Goal: Task Accomplishment & Management: Complete application form

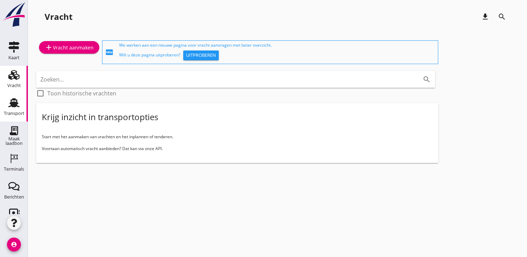
click at [8, 103] on icon "Transport" at bounding box center [13, 102] width 11 height 11
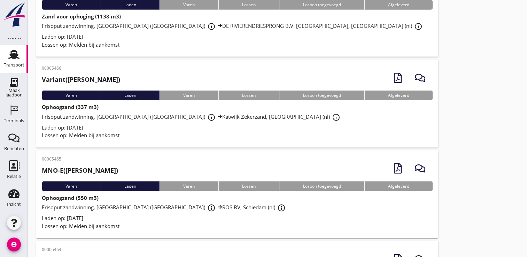
scroll to position [1696, 0]
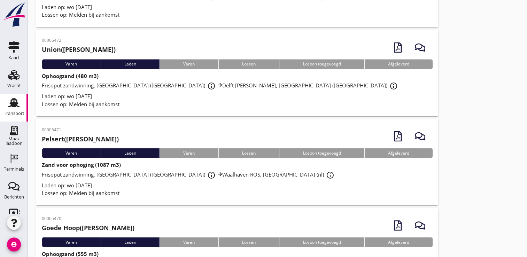
scroll to position [1242, 0]
click at [426, 208] on div "00005470 [PERSON_NAME] ([PERSON_NAME]) [PERSON_NAME] [PERSON_NAME] Losbon toege…" at bounding box center [237, 251] width 402 height 86
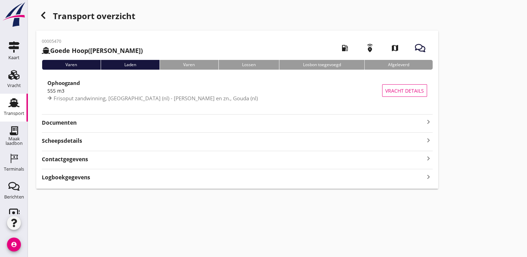
click at [45, 12] on icon "button" at bounding box center [43, 15] width 8 height 8
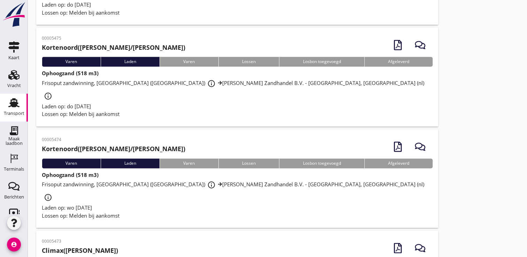
scroll to position [951, 0]
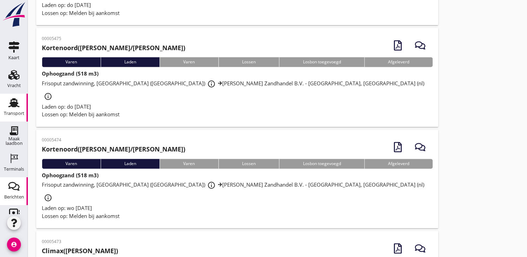
click at [6, 181] on div "Berichten" at bounding box center [14, 186] width 17 height 11
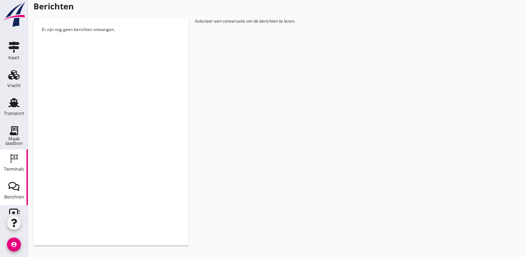
click at [11, 158] on use at bounding box center [14, 158] width 7 height 9
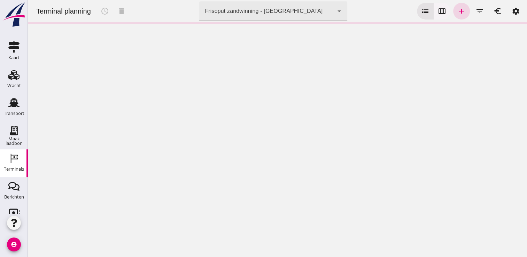
click at [438, 11] on icon "calendar_view_week" at bounding box center [442, 11] width 8 height 8
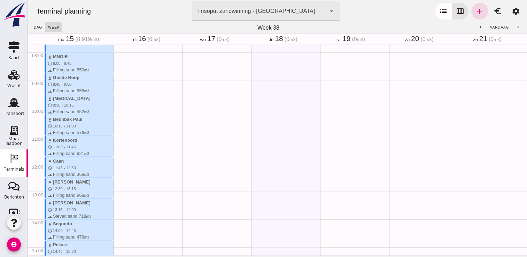
scroll to position [174, 0]
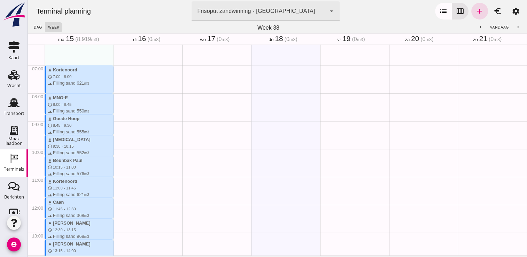
type button "calendar"
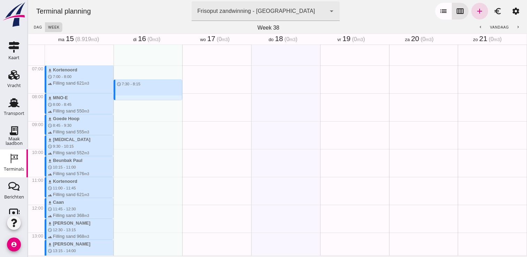
drag, startPoint x: 145, startPoint y: 76, endPoint x: 141, endPoint y: 98, distance: 22.6
click at [141, 98] on div "schedule 7:30 - 8:15" at bounding box center [148, 204] width 69 height 669
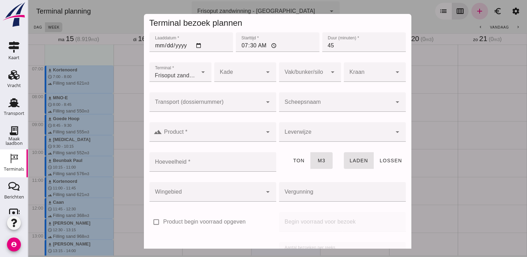
click at [308, 105] on input "Scheepsnaam" at bounding box center [335, 105] width 113 height 8
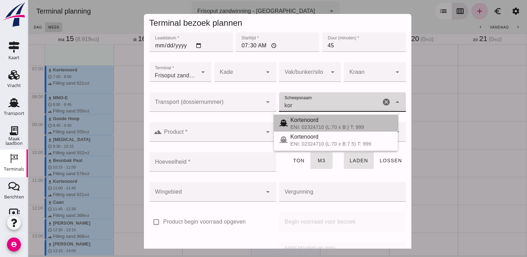
click at [299, 119] on span "Kortenoord" at bounding box center [305, 120] width 28 height 6
type input "Kortenoord"
type input "621"
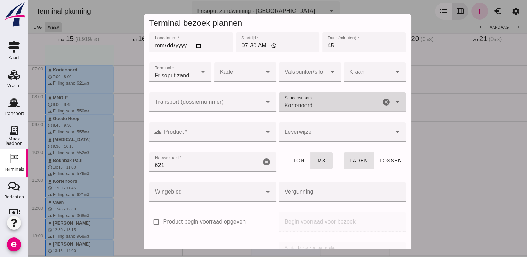
type input "Kortenoord"
click at [241, 132] on input "Product *" at bounding box center [212, 135] width 100 height 8
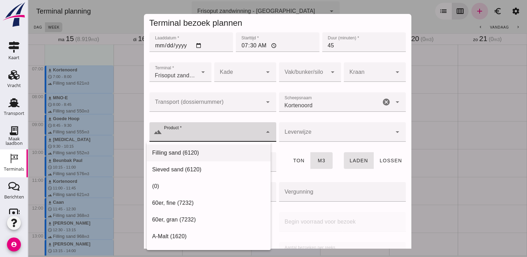
click at [212, 149] on div "Filling sand (6120)" at bounding box center [208, 153] width 113 height 8
type input "Filling sand (6120)"
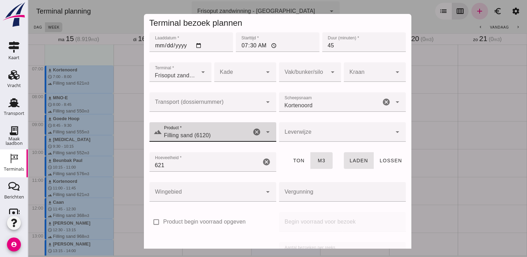
scroll to position [79, 0]
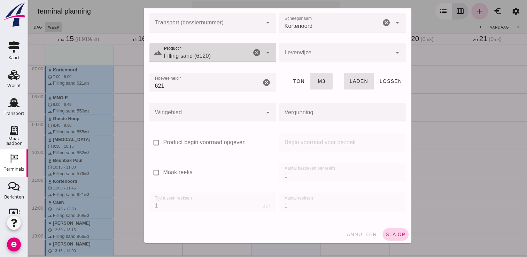
click at [389, 235] on span "sla op" at bounding box center [395, 235] width 21 height 6
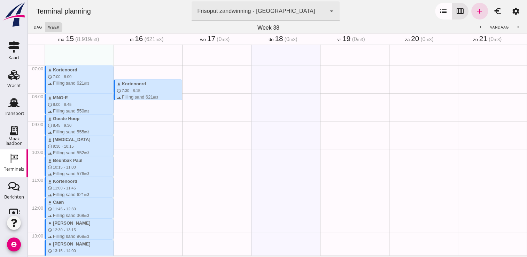
drag, startPoint x: 123, startPoint y: 102, endPoint x: 123, endPoint y: 119, distance: 17.1
click at [123, 119] on div "download Kortenoord schedule 7:30 - 8:15 terrain Filling sand 621 m3" at bounding box center [148, 204] width 69 height 669
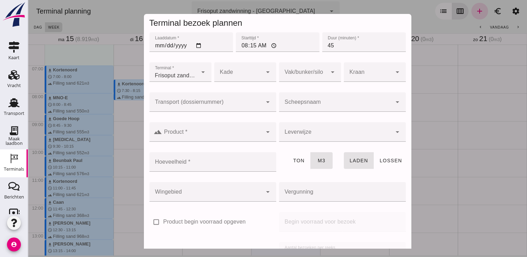
click at [294, 100] on div at bounding box center [335, 102] width 113 height 20
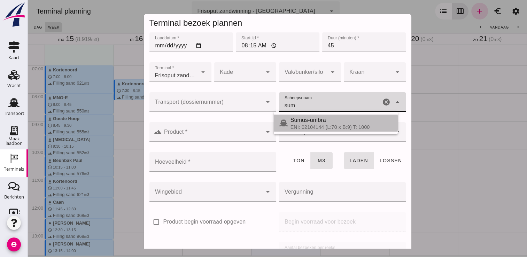
click at [319, 122] on span "Sumus-umbra" at bounding box center [309, 120] width 36 height 6
type input "Sumus-umbra"
type input "600"
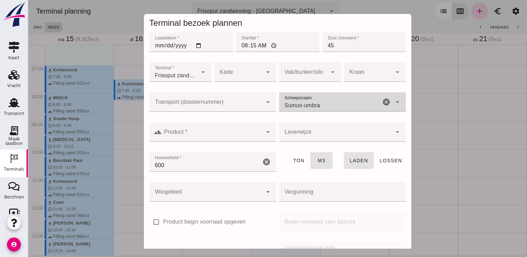
type input "Sumus-umbra"
click at [256, 136] on input "Product *" at bounding box center [212, 135] width 100 height 8
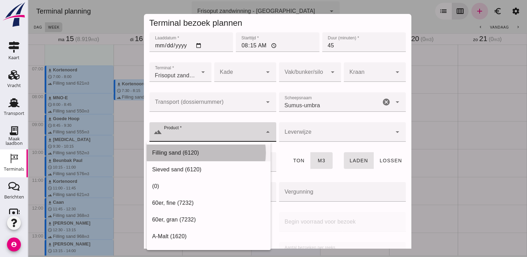
click at [227, 155] on div "Filling sand (6120)" at bounding box center [208, 153] width 113 height 8
type input "Filling sand (6120)"
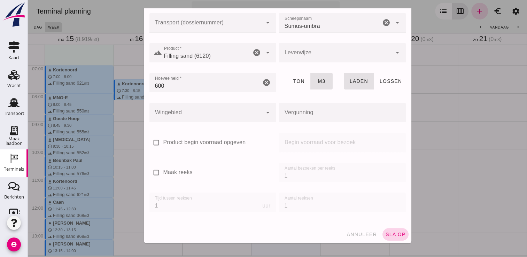
click at [390, 233] on span "sla op" at bounding box center [395, 235] width 21 height 6
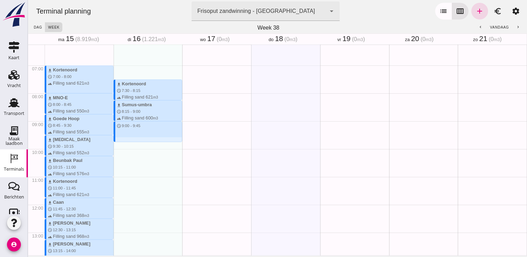
drag, startPoint x: 153, startPoint y: 124, endPoint x: 150, endPoint y: 142, distance: 17.9
click at [150, 142] on div "download Kortenoord schedule 7:30 - 8:15 terrain Filling sand 621 m3 download S…" at bounding box center [148, 204] width 69 height 669
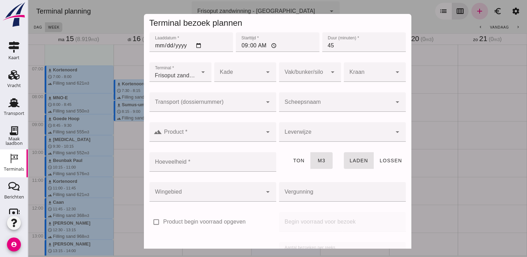
click at [318, 108] on input "Scheepsnaam" at bounding box center [335, 105] width 113 height 8
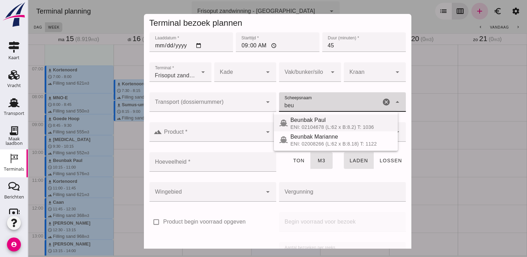
click at [318, 119] on span "Beunbak Paul" at bounding box center [308, 120] width 35 height 6
type input "Beunbak Paul"
type input "576"
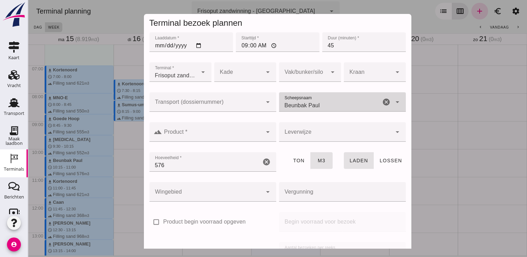
type input "Beunbak Paul"
click at [240, 136] on input "Product *" at bounding box center [212, 135] width 100 height 8
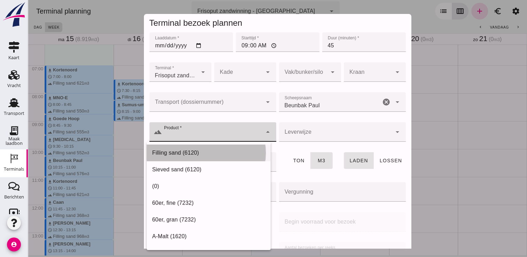
click at [217, 154] on div "Filling sand (6120)" at bounding box center [208, 153] width 113 height 8
type input "Filling sand (6120)"
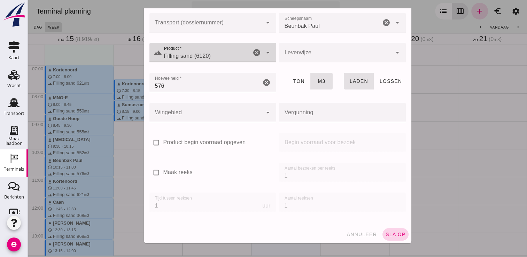
click at [388, 230] on button "sla op" at bounding box center [395, 234] width 26 height 13
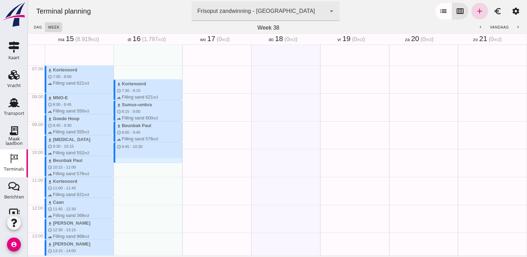
drag, startPoint x: 139, startPoint y: 145, endPoint x: 141, endPoint y: 162, distance: 17.8
click at [141, 162] on div "download Kortenoord schedule 7:30 - 8:15 terrain Filling sand 621 m3 download S…" at bounding box center [148, 204] width 69 height 669
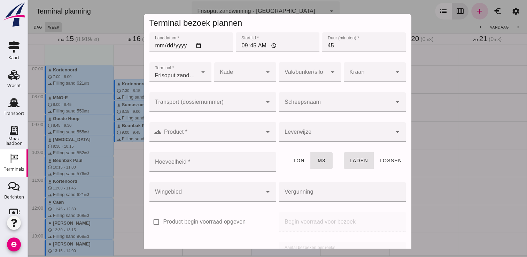
click at [296, 103] on input "Scheepsnaam" at bounding box center [335, 105] width 113 height 8
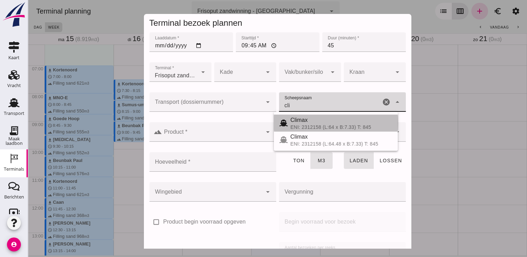
click at [295, 126] on div "ENI: 2312158 (L:64 x B:7.33) T: 845" at bounding box center [342, 127] width 102 height 6
type input "Climax"
type input "510"
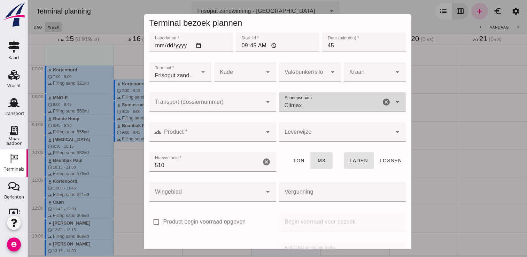
type input "Climax"
click at [247, 140] on div at bounding box center [212, 132] width 100 height 20
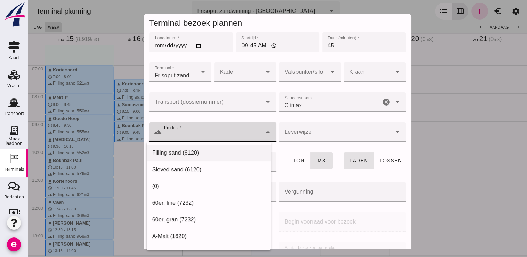
click at [234, 153] on div "Filling sand (6120)" at bounding box center [208, 153] width 113 height 8
type input "Filling sand (6120)"
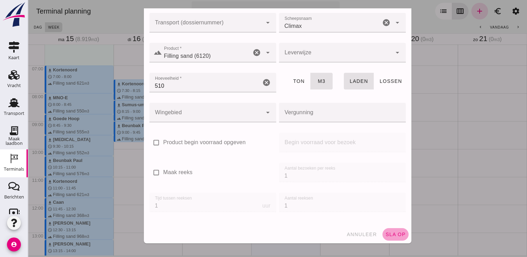
click at [388, 233] on span "sla op" at bounding box center [395, 235] width 21 height 6
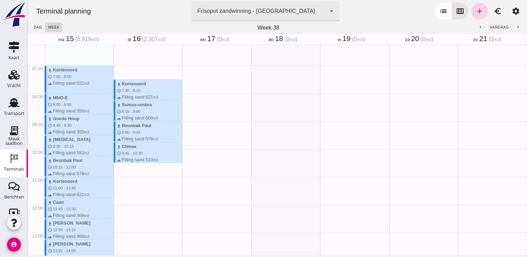
drag, startPoint x: 150, startPoint y: 165, endPoint x: 149, endPoint y: 183, distance: 18.5
click at [149, 183] on div "download Kortenoord schedule 7:30 - 8:15 terrain Filling sand 621 m3 download S…" at bounding box center [148, 204] width 69 height 669
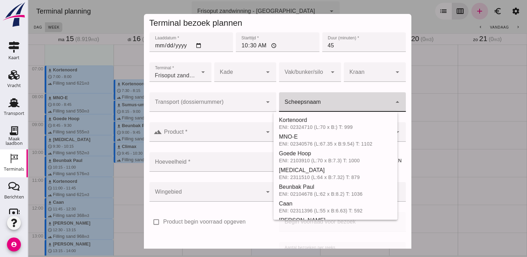
click at [339, 102] on input "Scheepsnaam" at bounding box center [335, 105] width 113 height 8
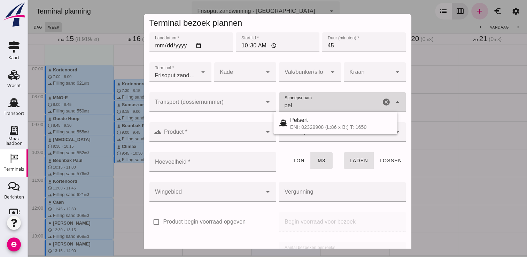
click at [330, 108] on input "pel" at bounding box center [330, 105] width 102 height 8
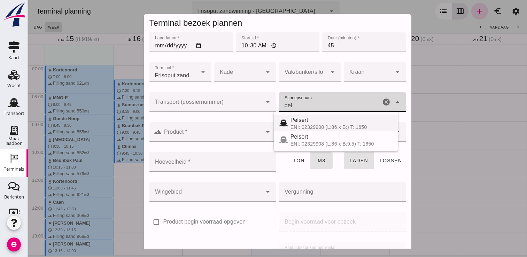
click at [307, 127] on div "ENI: 02329908 (L:86 x B:) T: 1650" at bounding box center [342, 127] width 102 height 6
type input "Pelsert"
type input "1087"
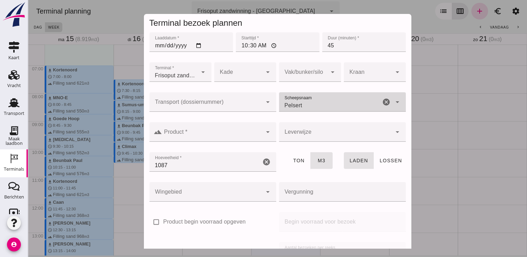
type input "Pelsert"
click at [264, 132] on icon "arrow_drop_down" at bounding box center [268, 132] width 8 height 8
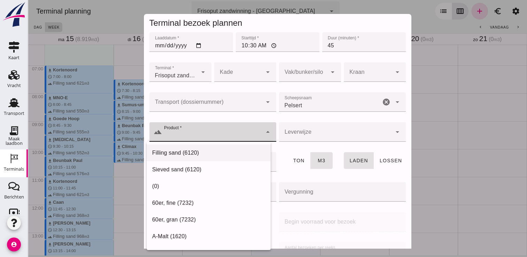
click at [239, 148] on div "Filling sand (6120)" at bounding box center [209, 153] width 124 height 17
type input "Filling sand (6120)"
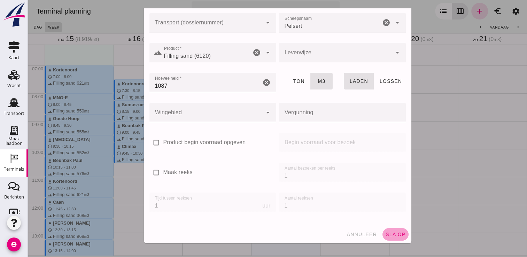
click at [385, 233] on span "sla op" at bounding box center [395, 235] width 21 height 6
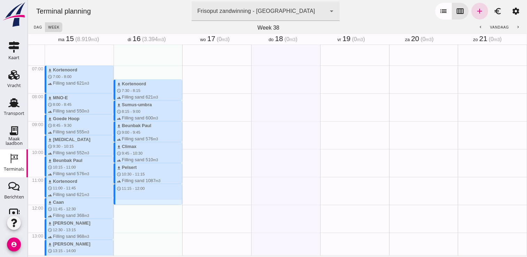
drag, startPoint x: 117, startPoint y: 185, endPoint x: 118, endPoint y: 204, distance: 19.2
click at [118, 204] on div "download Kortenoord schedule 7:30 - 8:15 terrain Filling sand 621 m3 download S…" at bounding box center [148, 204] width 69 height 669
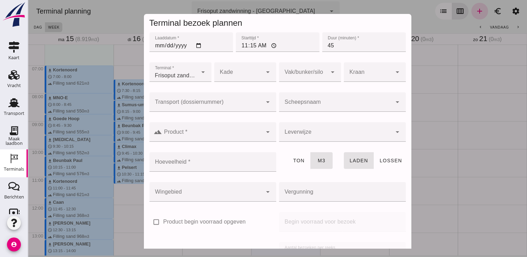
click at [317, 105] on input "Scheepsnaam" at bounding box center [335, 105] width 113 height 8
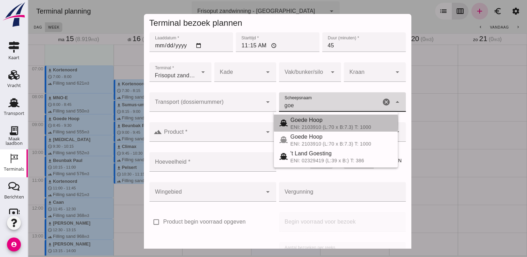
click at [300, 126] on div "ENI: 2103910 (L:70 x B:7.3) T: 1000" at bounding box center [342, 127] width 102 height 6
type input "Goede Hoop"
type input "555"
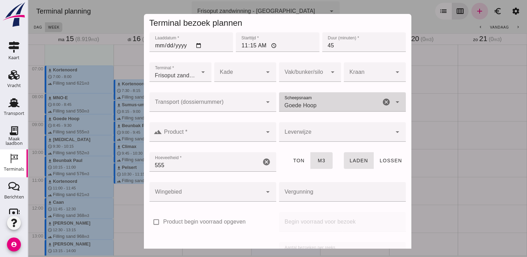
type input "Goede Hoop"
click at [237, 139] on input "Product *" at bounding box center [212, 135] width 100 height 8
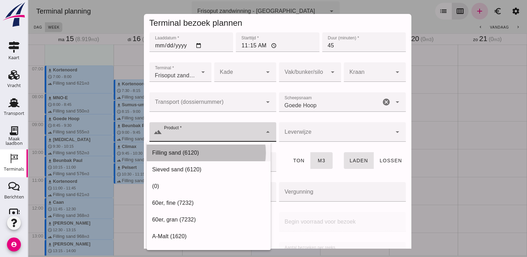
click at [228, 150] on div "Filling sand (6120)" at bounding box center [208, 153] width 113 height 8
type input "Filling sand (6120)"
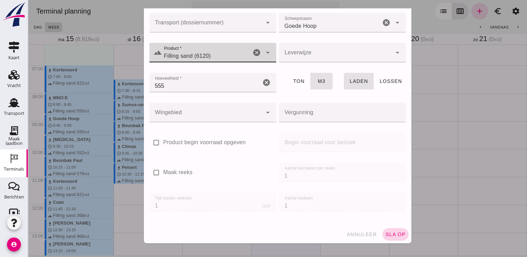
click at [393, 240] on button "sla op" at bounding box center [395, 234] width 26 height 13
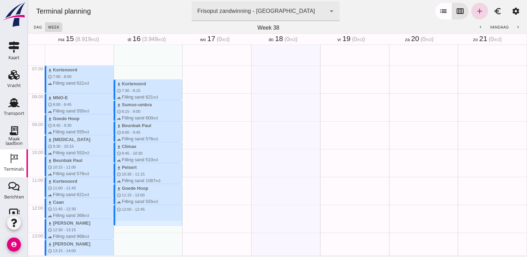
drag, startPoint x: 153, startPoint y: 207, endPoint x: 148, endPoint y: 227, distance: 21.2
click at [148, 227] on div "download Kortenoord schedule 7:30 - 8:15 terrain Filling sand 621 m3 download S…" at bounding box center [148, 204] width 69 height 669
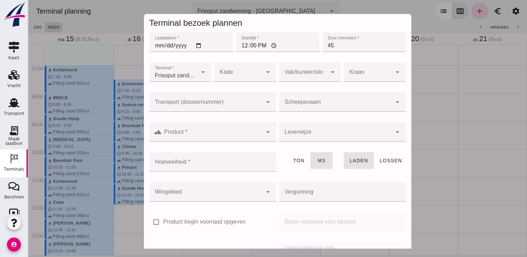
click at [311, 101] on div at bounding box center [335, 102] width 113 height 20
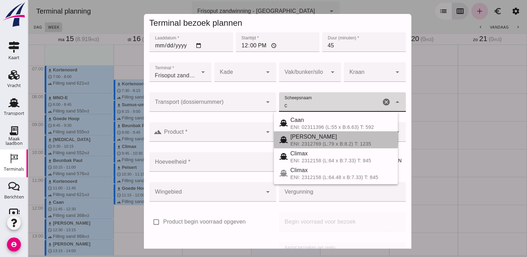
click at [325, 138] on div "[PERSON_NAME]" at bounding box center [342, 137] width 102 height 8
type input "[PERSON_NAME]"
type input "718"
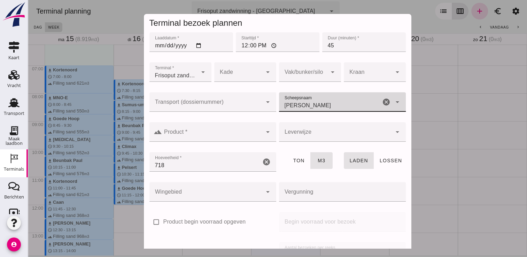
type input "[PERSON_NAME]"
click at [232, 131] on input "Product *" at bounding box center [212, 135] width 100 height 8
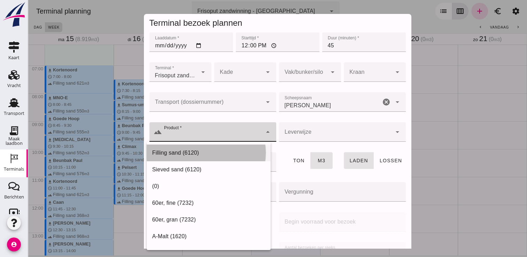
click at [213, 156] on div "Filling sand (6120)" at bounding box center [208, 153] width 113 height 8
type input "Filling sand (6120)"
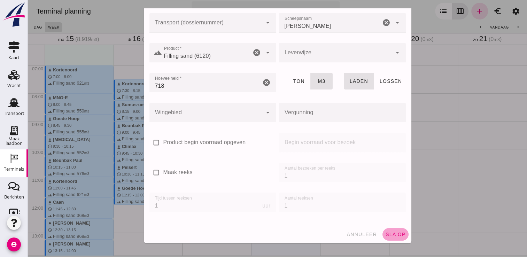
click at [393, 234] on span "sla op" at bounding box center [395, 235] width 21 height 6
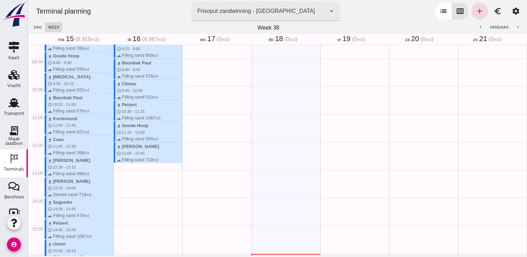
scroll to position [238, 0]
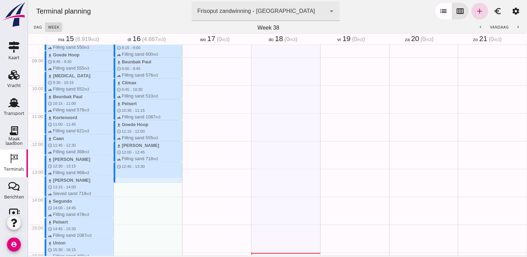
drag, startPoint x: 131, startPoint y: 164, endPoint x: 132, endPoint y: 184, distance: 19.6
click at [132, 184] on div "download Kortenoord schedule 7:30 - 8:15 terrain Filling sand 621 m3 download S…" at bounding box center [148, 141] width 69 height 669
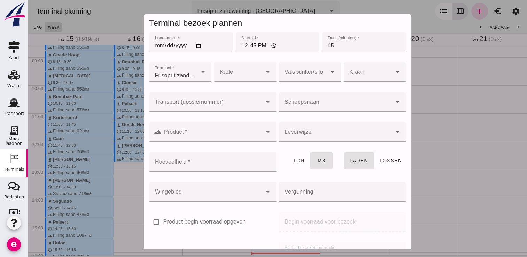
click at [300, 105] on input "Scheepsnaam" at bounding box center [335, 105] width 113 height 8
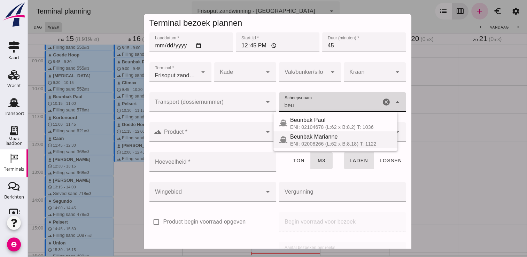
type input "beu"
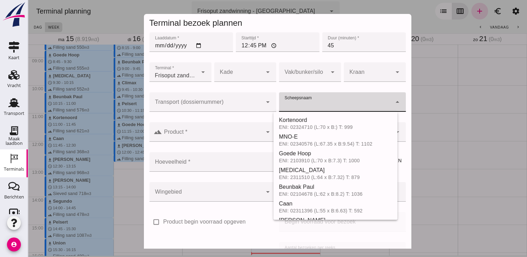
click at [306, 103] on input "Scheepsnaam" at bounding box center [335, 105] width 113 height 8
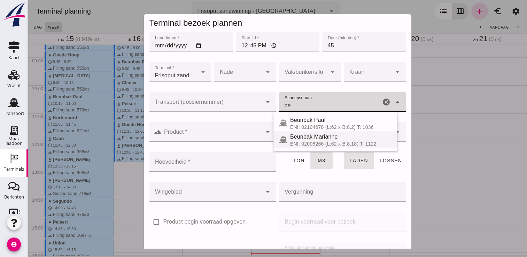
click at [301, 136] on span "Beunbak Marianne" at bounding box center [314, 137] width 48 height 6
type input "Beunbak Marianne"
type input "551"
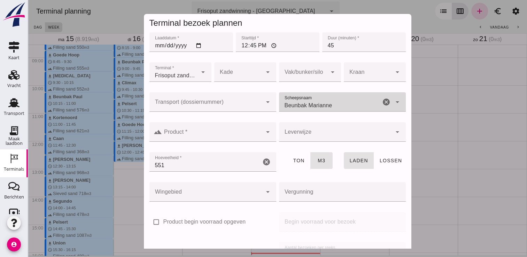
type input "Beunbak Marianne"
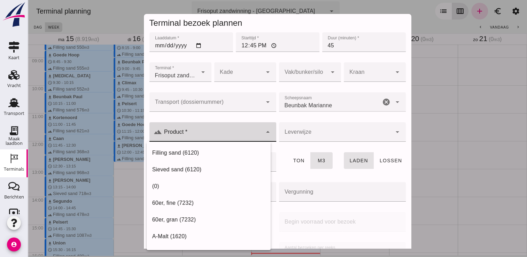
click at [221, 133] on input "Product *" at bounding box center [212, 135] width 100 height 8
click at [184, 150] on div "Filling sand (6120)" at bounding box center [208, 153] width 113 height 8
type input "Filling sand (6120)"
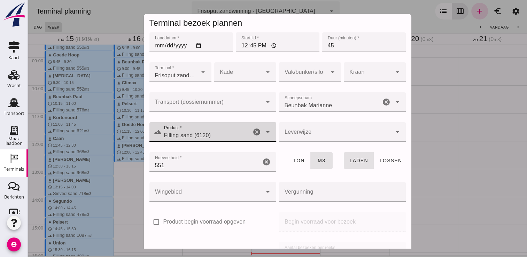
scroll to position [79, 0]
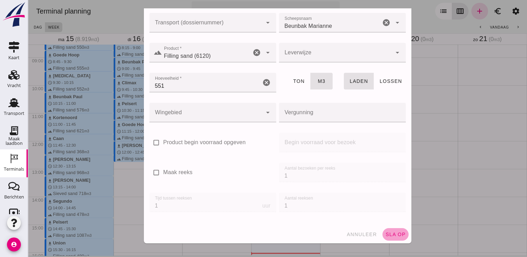
click at [393, 233] on span "sla op" at bounding box center [395, 235] width 21 height 6
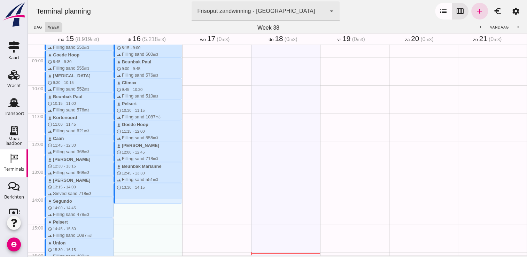
drag, startPoint x: 121, startPoint y: 183, endPoint x: 121, endPoint y: 202, distance: 18.8
click at [121, 202] on div "download Kortenoord schedule 7:30 - 8:15 terrain Filling sand 621 m3 download S…" at bounding box center [148, 141] width 69 height 669
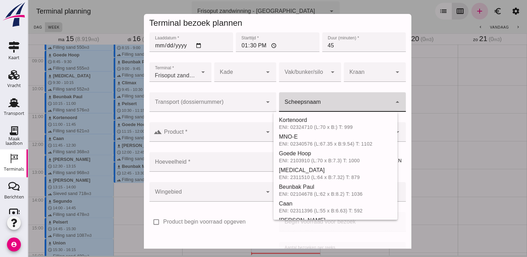
click at [340, 98] on div at bounding box center [335, 102] width 113 height 20
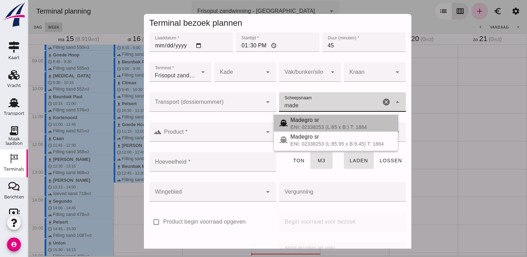
click at [305, 123] on span "Madegro sr" at bounding box center [305, 120] width 29 height 6
type input "Madegro sr"
type input "1138"
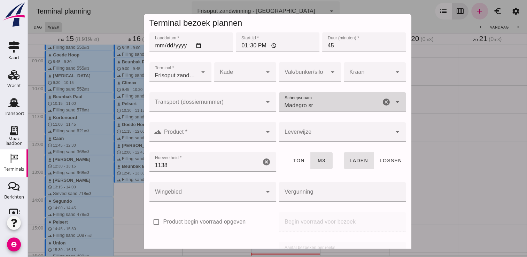
type input "Madegro sr"
click at [231, 139] on input "Product *" at bounding box center [212, 135] width 100 height 8
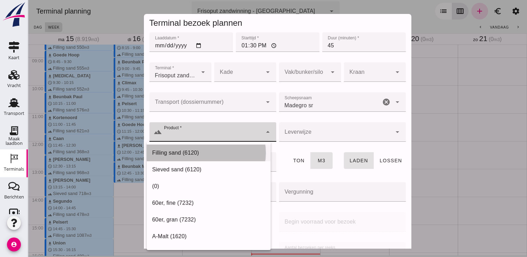
click at [214, 154] on div "Filling sand (6120)" at bounding box center [208, 153] width 113 height 8
type input "Filling sand (6120)"
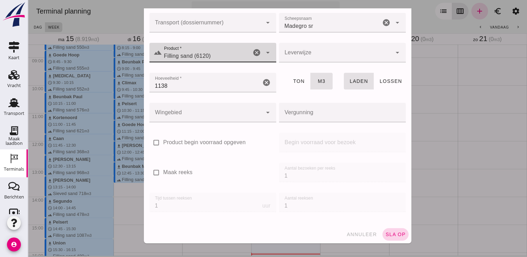
click at [391, 234] on span "sla op" at bounding box center [395, 235] width 21 height 6
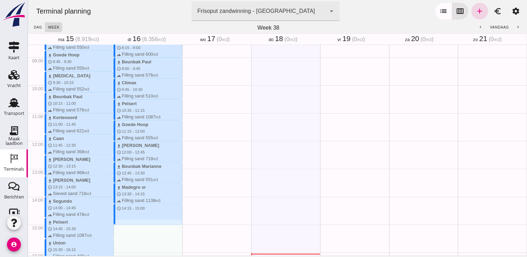
drag, startPoint x: 118, startPoint y: 207, endPoint x: 121, endPoint y: 222, distance: 15.6
click at [121, 222] on div "download Kortenoord schedule 7:30 - 8:15 terrain Filling sand 621 m3 download S…" at bounding box center [148, 141] width 69 height 669
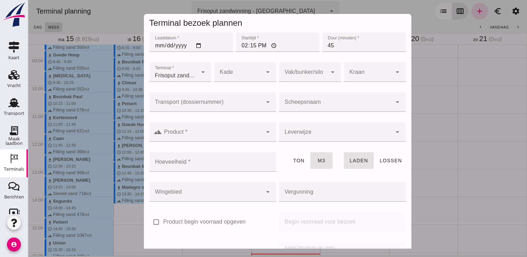
click at [338, 105] on input "Scheepsnaam" at bounding box center [335, 105] width 113 height 8
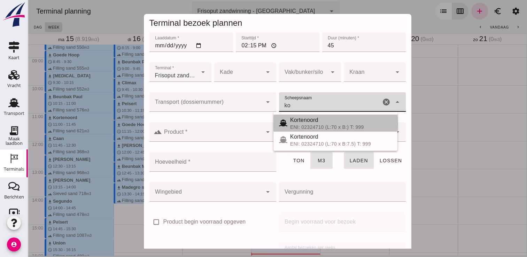
click at [318, 121] on div "Kortenoord" at bounding box center [341, 120] width 102 height 8
type input "Kortenoord"
type input "621"
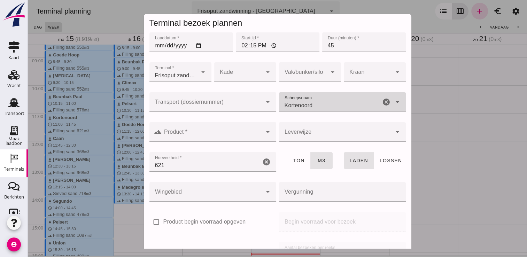
type input "Kortenoord"
click at [252, 127] on div at bounding box center [212, 132] width 100 height 20
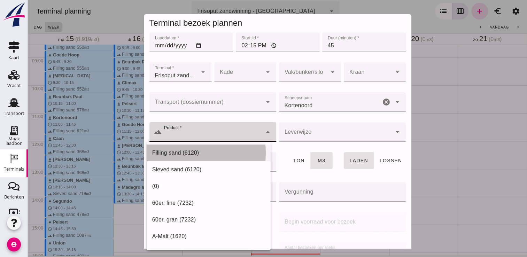
click at [229, 154] on div "Filling sand (6120)" at bounding box center [208, 153] width 113 height 8
type input "Filling sand (6120)"
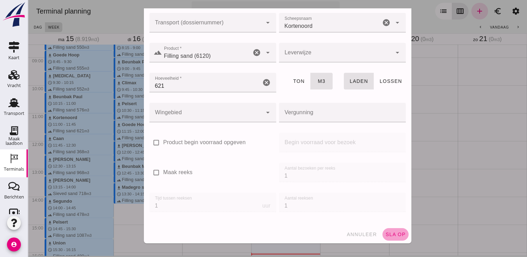
click at [389, 233] on span "sla op" at bounding box center [395, 235] width 21 height 6
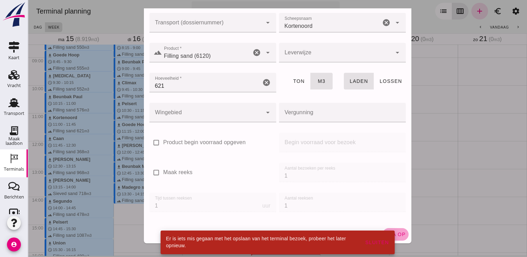
click at [393, 232] on span "sla op" at bounding box center [395, 235] width 21 height 6
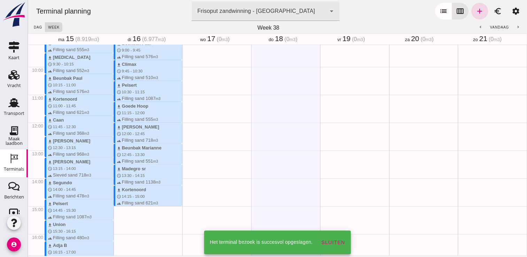
scroll to position [257, 0]
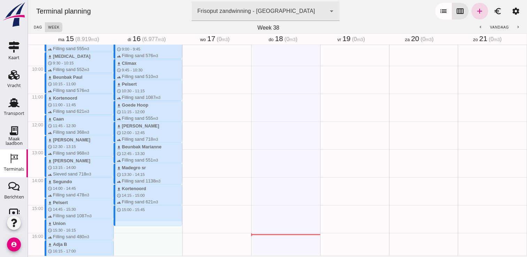
drag, startPoint x: 122, startPoint y: 207, endPoint x: 123, endPoint y: 224, distance: 17.1
click at [123, 224] on div "download Kortenoord schedule 7:30 - 8:15 terrain Filling sand 621 m3 download S…" at bounding box center [148, 121] width 69 height 669
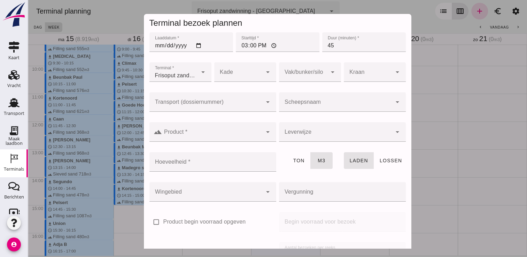
click at [343, 98] on div at bounding box center [335, 102] width 113 height 20
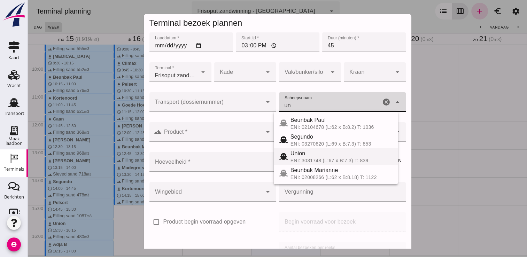
click at [308, 158] on div "ENI: 3031748 (L:67 x B:7.3) T: 839" at bounding box center [342, 161] width 102 height 6
type input "Union"
type input "480"
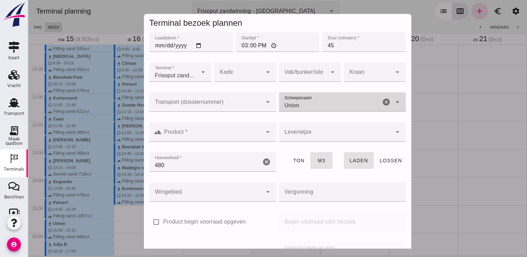
type input "Union"
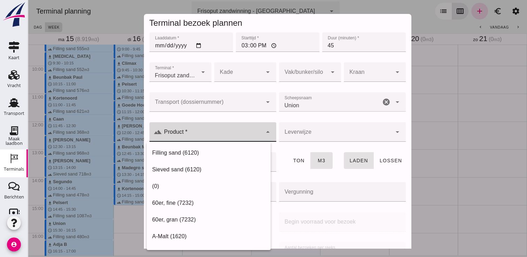
click at [202, 132] on input "Product *" at bounding box center [212, 135] width 100 height 8
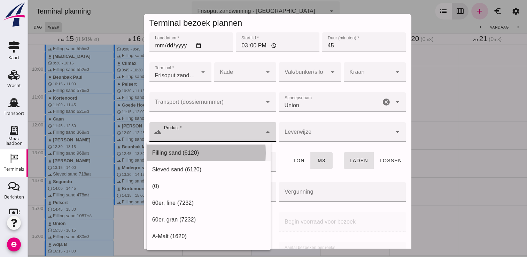
click at [200, 150] on div "Filling sand (6120)" at bounding box center [208, 153] width 113 height 8
type input "Filling sand (6120)"
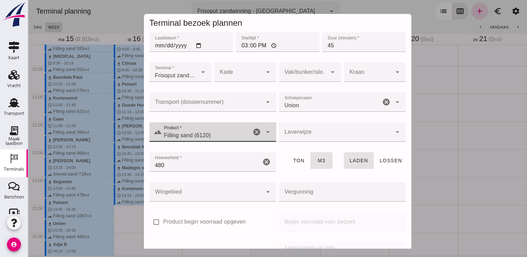
scroll to position [79, 0]
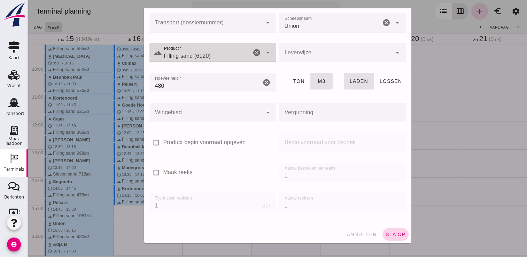
click at [392, 234] on span "sla op" at bounding box center [395, 235] width 21 height 6
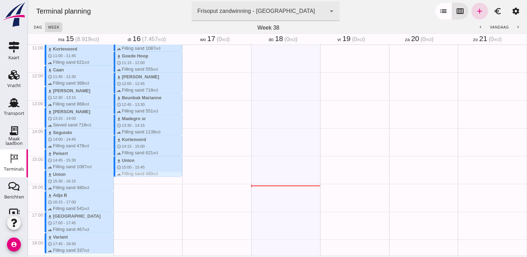
scroll to position [309, 0]
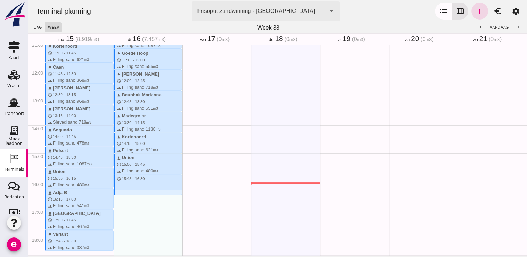
drag, startPoint x: 123, startPoint y: 175, endPoint x: 127, endPoint y: 192, distance: 17.6
click at [127, 192] on div "download Kortenoord schedule 7:30 - 8:15 terrain Filling sand 621 m3 download S…" at bounding box center [148, 69] width 69 height 669
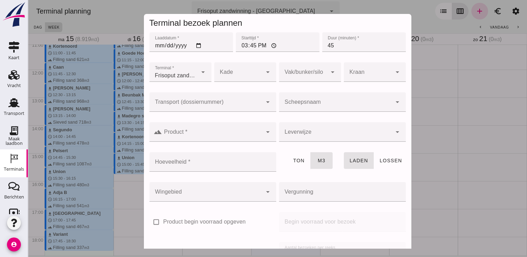
click at [351, 111] on div at bounding box center [335, 102] width 113 height 20
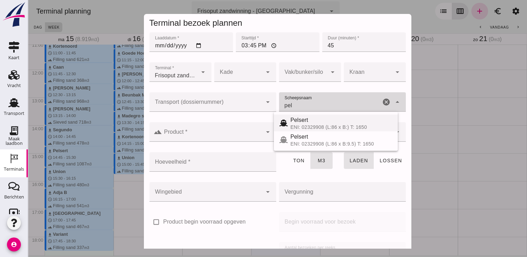
click at [318, 123] on div "Pelsert" at bounding box center [342, 120] width 102 height 8
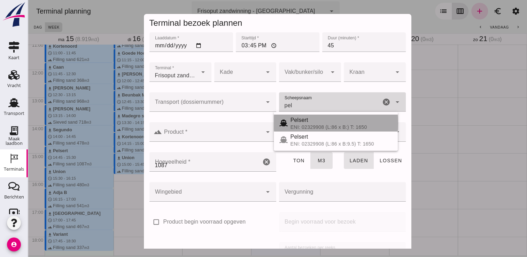
type input "Pelsert"
type input "1087"
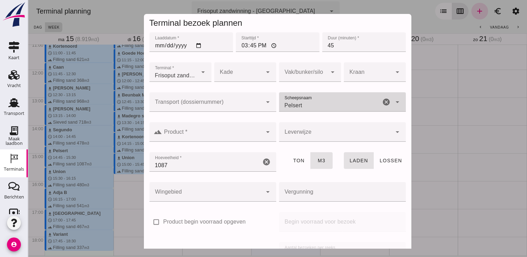
type input "Pelsert"
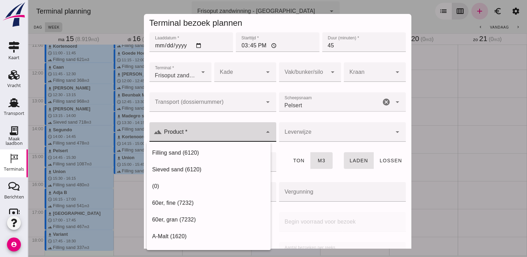
click at [220, 138] on input "Product *" at bounding box center [212, 135] width 100 height 8
click at [183, 153] on div "Filling sand (6120)" at bounding box center [208, 153] width 113 height 8
type input "Filling sand (6120)"
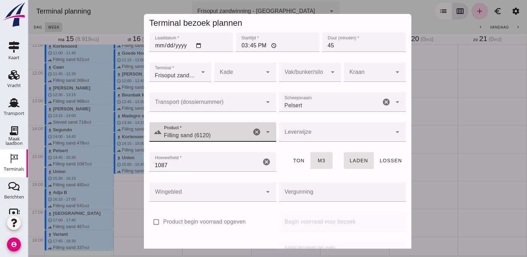
scroll to position [79, 0]
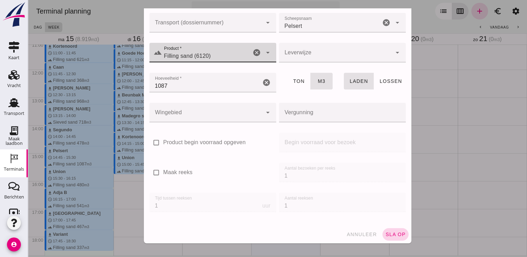
click at [385, 233] on span "sla op" at bounding box center [395, 235] width 21 height 6
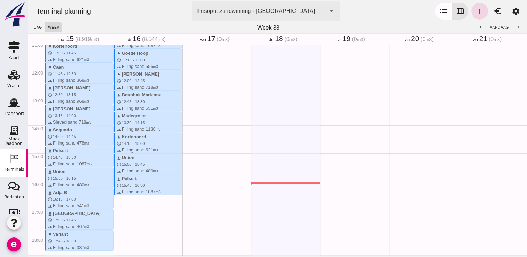
drag, startPoint x: 117, startPoint y: 197, endPoint x: 119, endPoint y: 214, distance: 16.8
click at [119, 214] on div "download Kortenoord schedule 7:30 - 8:15 terrain Filling sand 621 m3 download S…" at bounding box center [148, 69] width 69 height 669
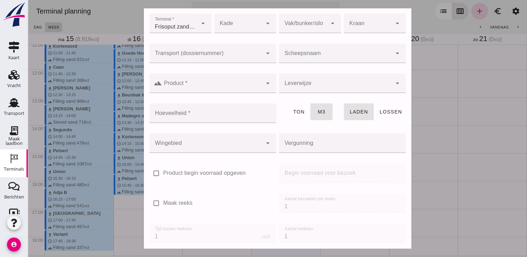
scroll to position [49, 0]
click at [312, 54] on input "Scheepsnaam" at bounding box center [335, 56] width 113 height 8
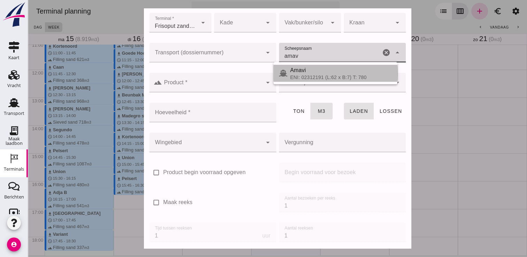
click at [318, 76] on div "ENI: 02312191 (L:62 x B:7) T: 780" at bounding box center [341, 78] width 102 height 6
type input "Amavi"
type input "451"
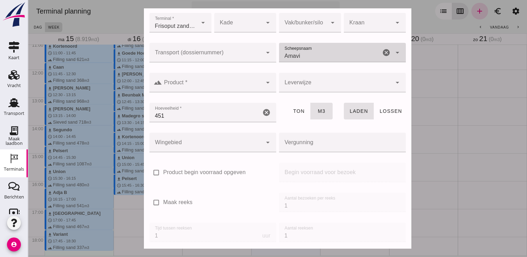
type input "Amavi"
click at [248, 88] on input "Product *" at bounding box center [212, 86] width 100 height 8
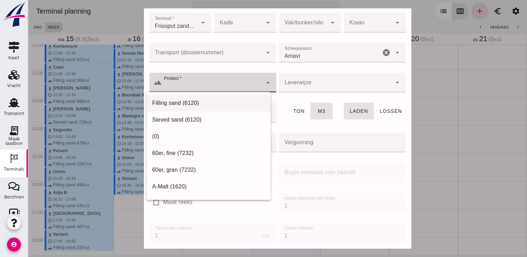
click at [229, 107] on div "Filling sand (6120)" at bounding box center [208, 103] width 113 height 8
type input "Filling sand (6120)"
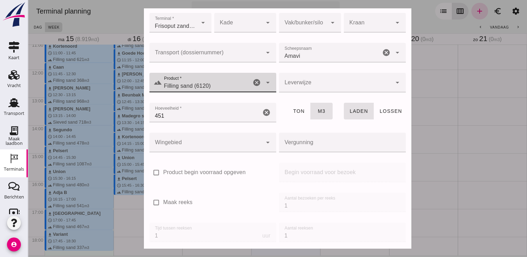
scroll to position [79, 0]
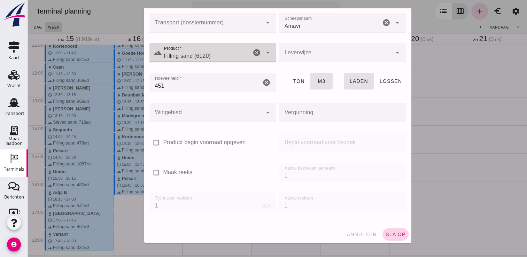
click at [389, 236] on span "sla op" at bounding box center [395, 235] width 21 height 6
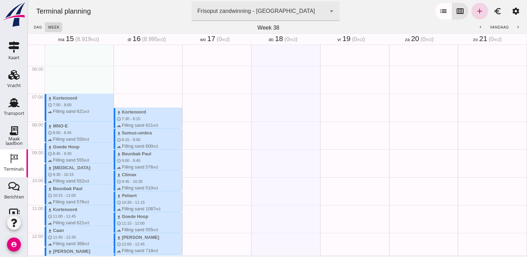
scroll to position [146, 0]
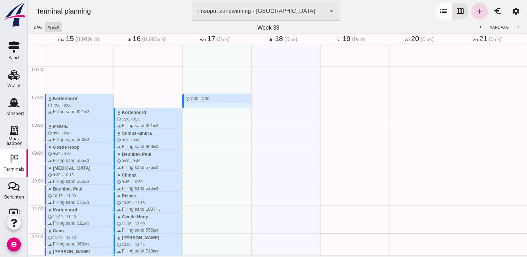
drag, startPoint x: 196, startPoint y: 97, endPoint x: 198, endPoint y: 106, distance: 9.2
click at [198, 106] on div "schedule 7:00 - 7:30" at bounding box center [216, 233] width 69 height 669
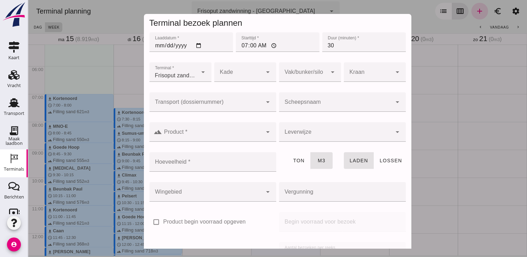
scroll to position [79, 0]
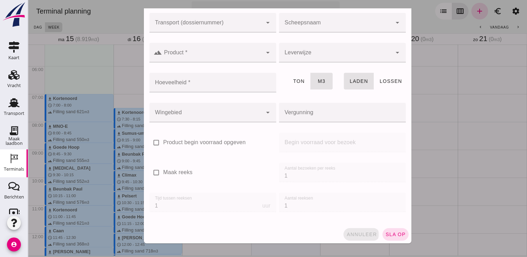
click at [348, 233] on span "annuleer" at bounding box center [361, 235] width 31 height 6
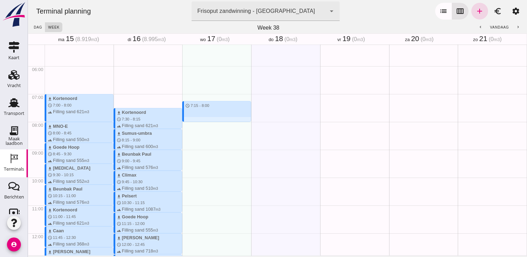
drag, startPoint x: 202, startPoint y: 100, endPoint x: 208, endPoint y: 120, distance: 20.5
click at [208, 120] on div "schedule 7:15 - 8:00" at bounding box center [216, 233] width 69 height 669
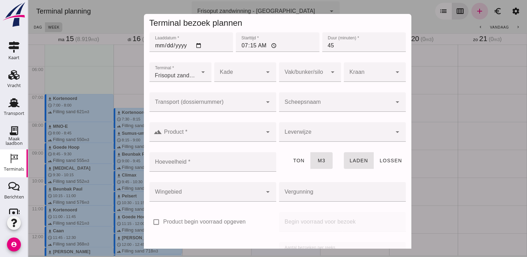
click at [347, 93] on div at bounding box center [335, 102] width 113 height 20
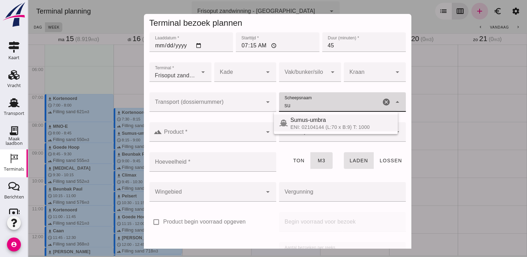
click at [334, 122] on div "Sumus-umbra" at bounding box center [342, 120] width 102 height 8
type input "Sumus-umbra"
type input "600"
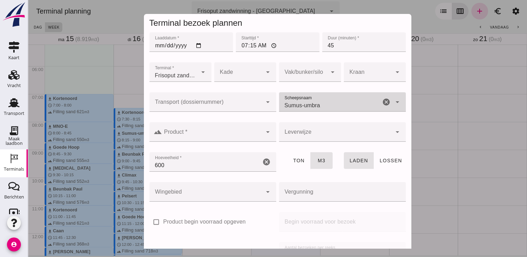
type input "Sumus-umbra"
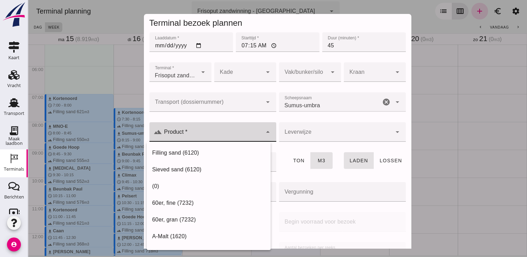
click at [234, 138] on input "Product *" at bounding box center [212, 135] width 100 height 8
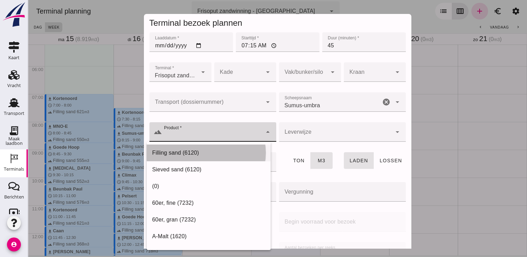
click at [215, 151] on div "Filling sand (6120)" at bounding box center [208, 153] width 113 height 8
type input "Filling sand (6120)"
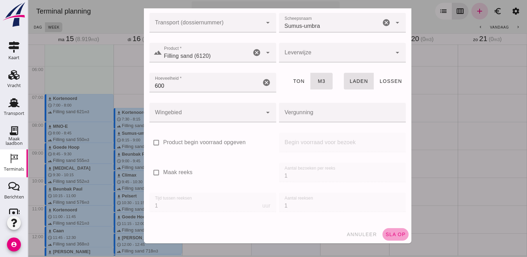
click at [388, 232] on span "sla op" at bounding box center [395, 235] width 21 height 6
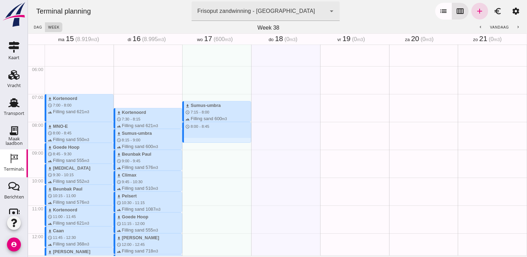
drag, startPoint x: 196, startPoint y: 123, endPoint x: 201, endPoint y: 143, distance: 20.3
click at [201, 143] on div "download Sumus-umbra schedule 7:15 - 8:00 terrain Filling sand 600 m3 schedule …" at bounding box center [216, 233] width 69 height 669
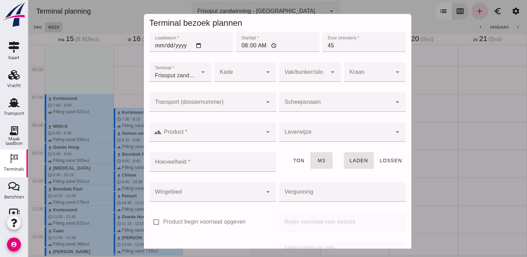
click at [309, 98] on div at bounding box center [335, 102] width 113 height 20
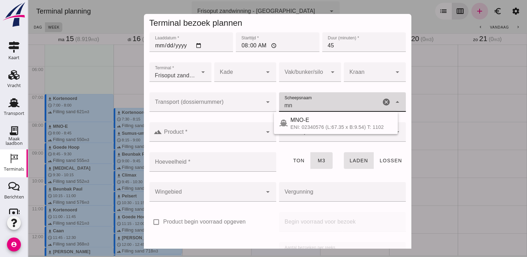
type input "mn"
click at [304, 136] on div at bounding box center [335, 132] width 113 height 20
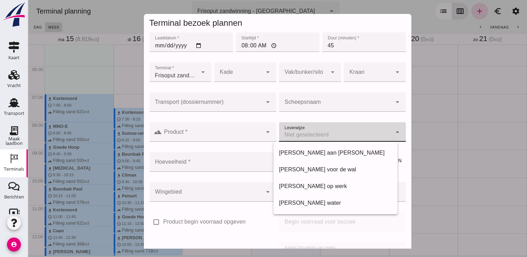
click at [340, 103] on input "Scheepsnaam" at bounding box center [335, 105] width 113 height 8
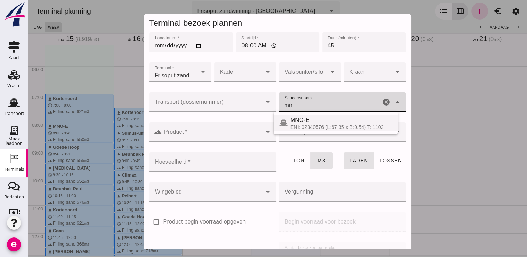
click at [327, 126] on div "ENI: 02340576 (L:67.35 x B:9.54) T: 1102" at bounding box center [342, 127] width 102 height 6
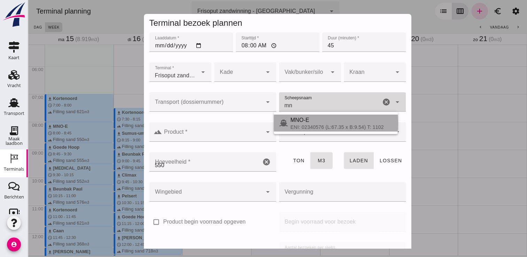
type input "MNO-E"
type input "550"
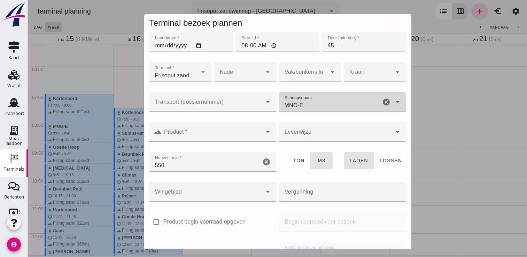
type input "MNO-E"
click at [220, 128] on div at bounding box center [212, 132] width 100 height 20
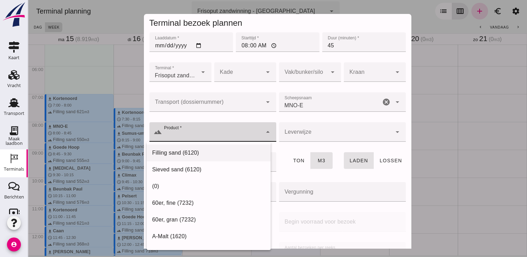
click at [207, 149] on div "Filling sand (6120)" at bounding box center [208, 153] width 113 height 8
type input "Filling sand (6120)"
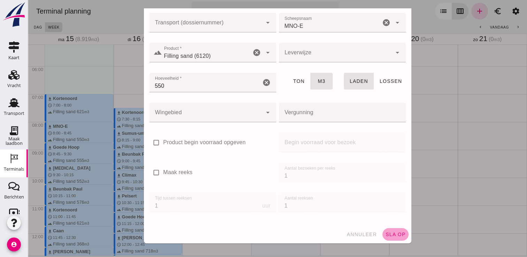
click at [385, 229] on button "sla op" at bounding box center [395, 234] width 26 height 13
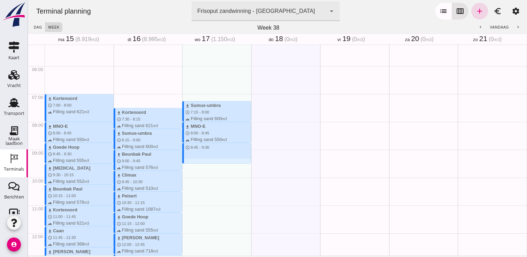
drag, startPoint x: 219, startPoint y: 145, endPoint x: 223, endPoint y: 161, distance: 16.8
click at [223, 161] on div "download Sumus-umbra schedule 7:15 - 8:00 terrain Filling sand 600 m3 download …" at bounding box center [216, 233] width 69 height 669
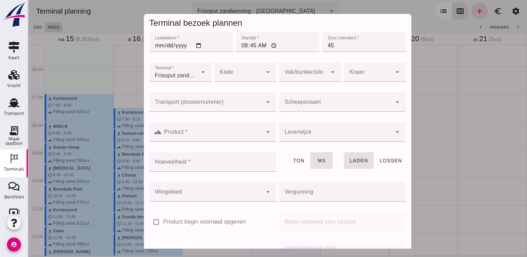
click at [306, 107] on input "Scheepsnaam" at bounding box center [335, 105] width 113 height 8
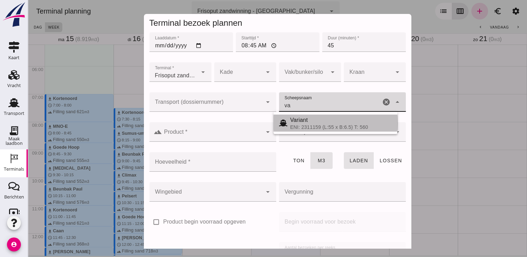
click at [302, 120] on span "Variant" at bounding box center [299, 120] width 18 height 6
type input "Variant"
type input "337"
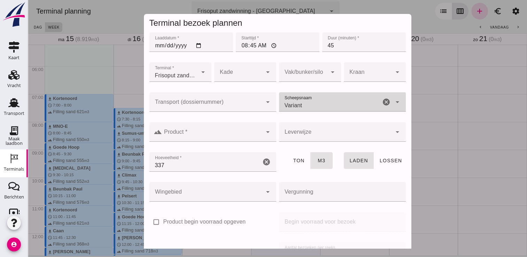
type input "Variant"
click at [240, 133] on input "Product *" at bounding box center [212, 135] width 100 height 8
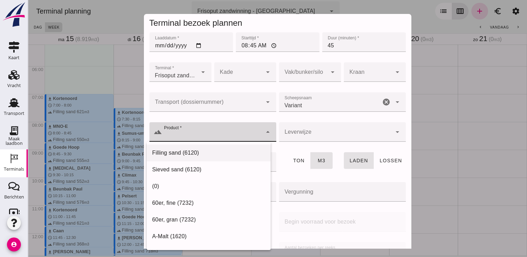
click at [205, 156] on div "Filling sand (6120)" at bounding box center [208, 153] width 113 height 8
type input "Filling sand (6120)"
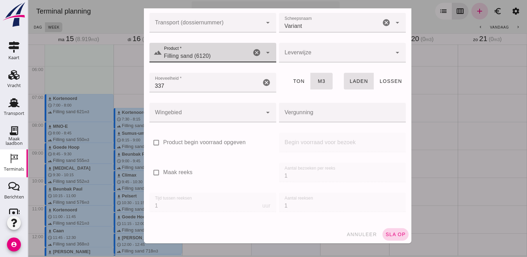
click at [391, 229] on button "sla op" at bounding box center [395, 234] width 26 height 13
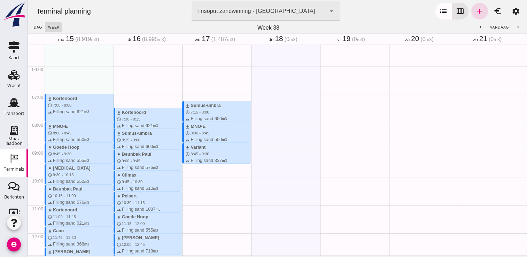
drag, startPoint x: 203, startPoint y: 165, endPoint x: 205, endPoint y: 185, distance: 19.6
click at [205, 185] on div "download Sumus-umbra schedule 7:15 - 8:00 terrain Filling sand 600 m3 download …" at bounding box center [216, 233] width 69 height 669
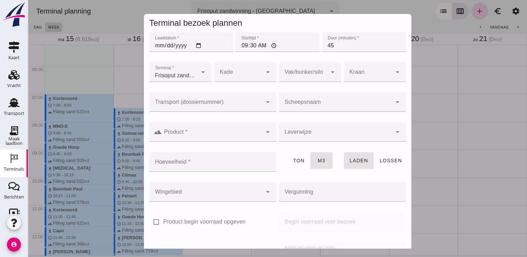
click at [300, 96] on div at bounding box center [335, 102] width 113 height 20
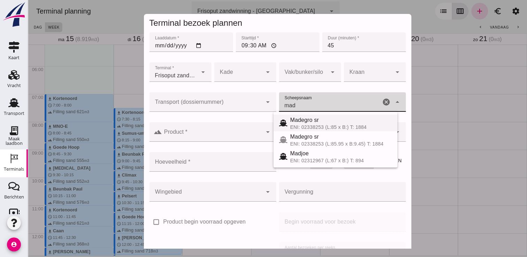
click at [309, 118] on span "Madegro sr" at bounding box center [304, 120] width 29 height 6
type input "Madegro sr"
type input "1138"
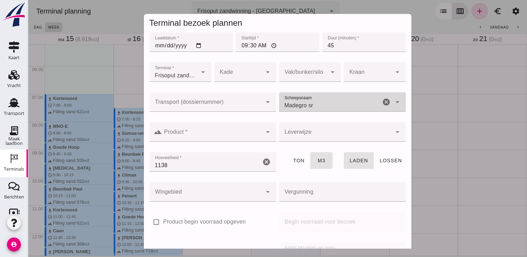
type input "Madegro sr"
click at [215, 138] on input "Product *" at bounding box center [212, 135] width 100 height 8
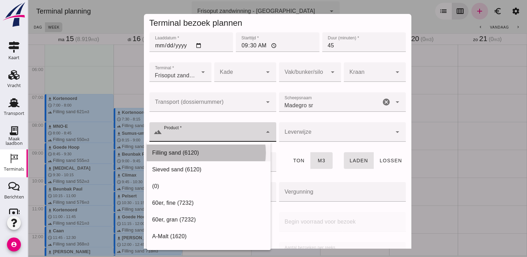
click at [226, 160] on div "Filling sand (6120)" at bounding box center [209, 153] width 124 height 17
type input "Filling sand (6120)"
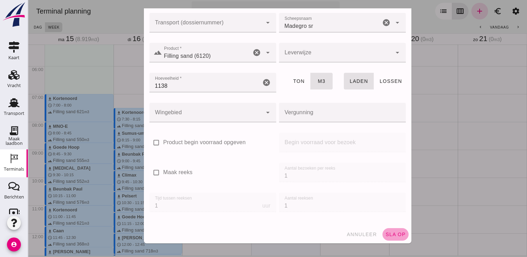
click at [399, 235] on button "sla op" at bounding box center [395, 234] width 26 height 13
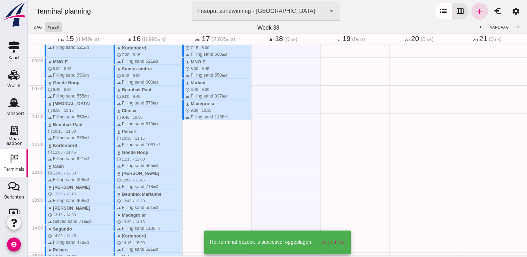
scroll to position [210, 0]
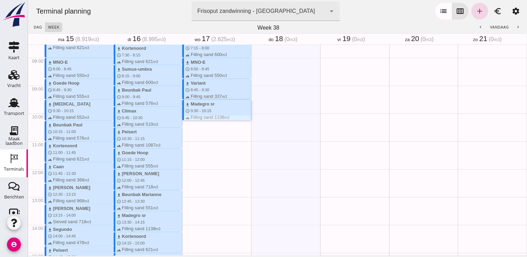
click at [196, 122] on div "download Sumus-umbra schedule 7:15 - 8:00 terrain Filling sand 600 m3 download …" at bounding box center [216, 169] width 69 height 669
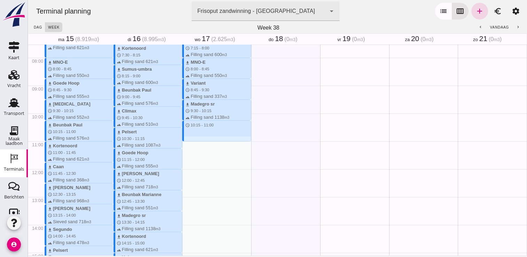
drag, startPoint x: 196, startPoint y: 123, endPoint x: 200, endPoint y: 139, distance: 16.8
click at [200, 139] on div "download Sumus-umbra schedule 7:15 - 8:00 terrain Filling sand 600 m3 download …" at bounding box center [216, 169] width 69 height 669
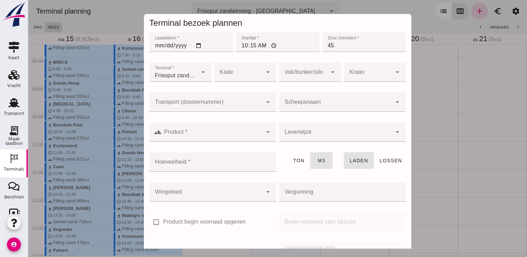
click at [305, 109] on input "Scheepsnaam" at bounding box center [335, 105] width 113 height 8
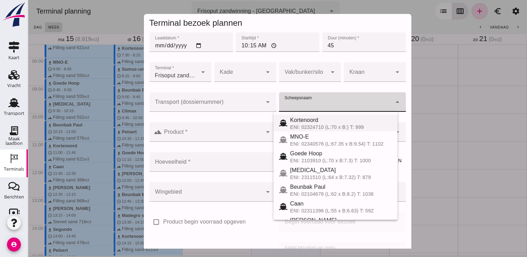
click at [316, 122] on span "Kortenoord" at bounding box center [304, 120] width 28 height 6
type input "Kortenoord"
type input "621"
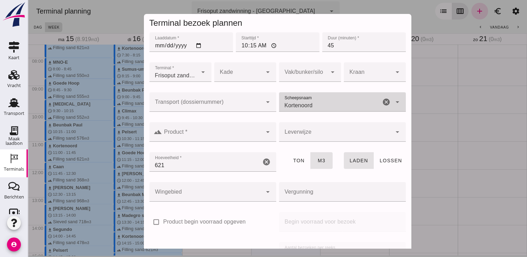
click at [232, 138] on input "Product *" at bounding box center [212, 135] width 100 height 8
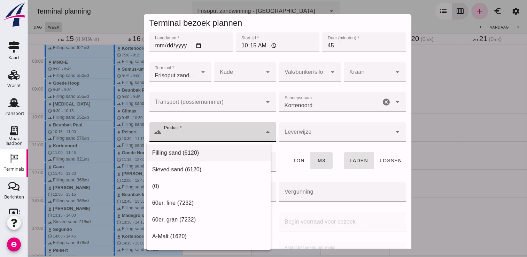
click at [218, 152] on div "Filling sand (6120)" at bounding box center [208, 153] width 113 height 8
type input "Filling sand (6120)"
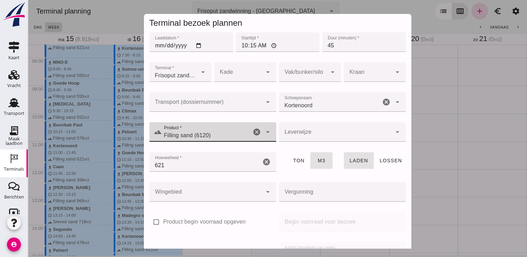
scroll to position [79, 0]
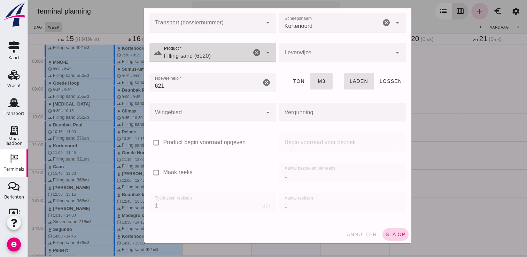
click at [394, 237] on button "sla op" at bounding box center [395, 234] width 26 height 13
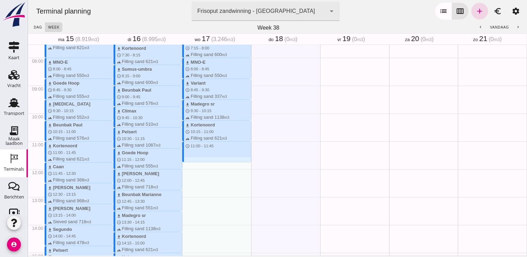
drag, startPoint x: 191, startPoint y: 144, endPoint x: 193, endPoint y: 160, distance: 15.8
click at [193, 161] on div "download Sumus-umbra schedule 7:15 - 8:00 terrain Filling sand 600 m3 download …" at bounding box center [216, 169] width 69 height 669
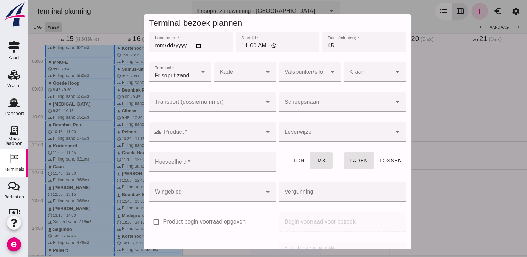
click at [286, 106] on input "Scheepsnaam" at bounding box center [335, 105] width 113 height 8
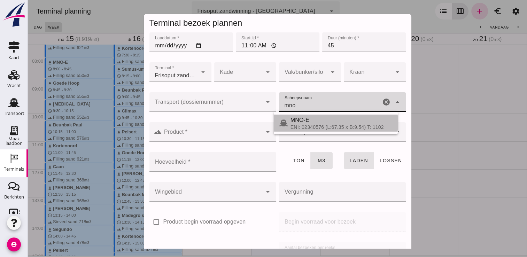
click at [298, 125] on div "ENI: 02340576 (L:67.35 x B:9.54) T: 1102" at bounding box center [342, 127] width 102 height 6
type input "MNO-E"
type input "550"
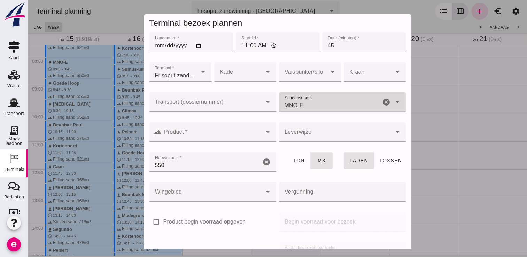
type input "MNO-E"
click at [241, 140] on div at bounding box center [212, 132] width 100 height 20
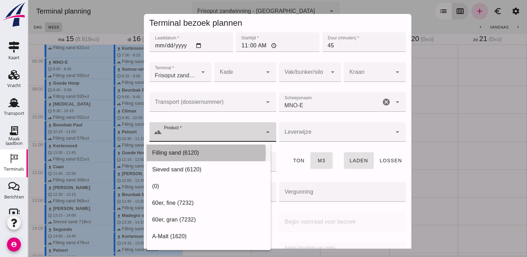
click at [185, 157] on div "Filling sand (6120)" at bounding box center [208, 153] width 113 height 8
type input "Filling sand (6120)"
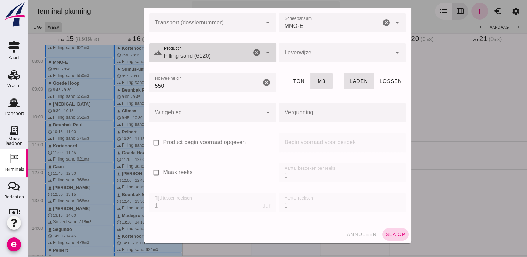
click at [394, 234] on span "sla op" at bounding box center [395, 235] width 21 height 6
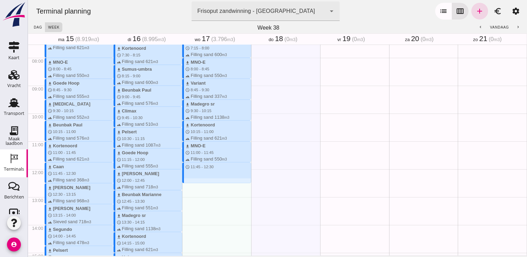
drag, startPoint x: 229, startPoint y: 165, endPoint x: 226, endPoint y: 181, distance: 16.3
click at [226, 181] on div "download Sumus-umbra schedule 7:15 - 8:00 terrain Filling sand 600 m3 download …" at bounding box center [216, 169] width 69 height 669
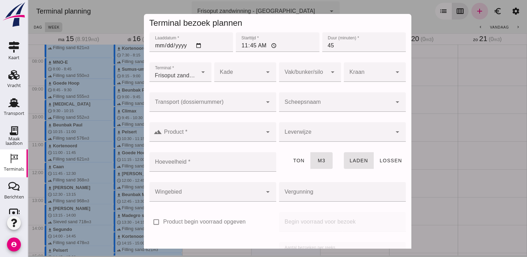
click at [289, 109] on input "Scheepsnaam" at bounding box center [335, 105] width 113 height 8
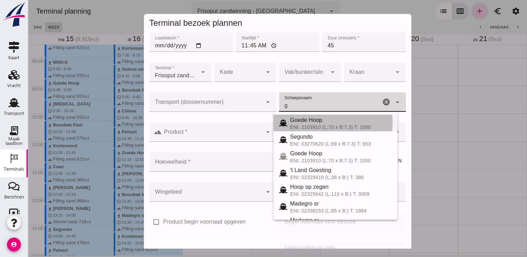
click at [311, 128] on div "ENI: 2103910 (L:70 x B:7.3) T: 1000" at bounding box center [341, 127] width 102 height 6
type input "Goede Hoop"
type input "555"
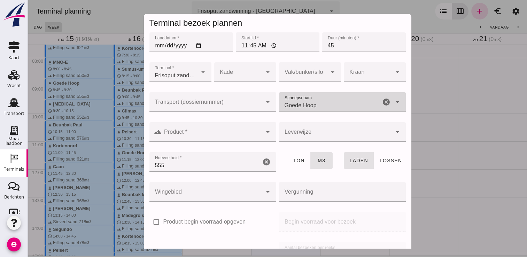
type input "Goede Hoop"
click at [247, 136] on input "Product *" at bounding box center [212, 135] width 100 height 8
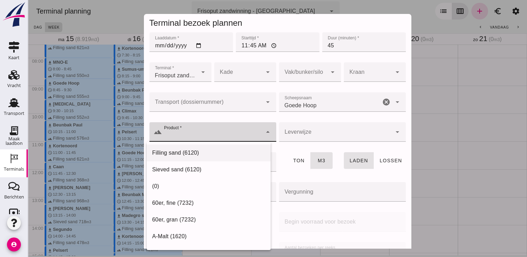
drag, startPoint x: 222, startPoint y: 147, endPoint x: 187, endPoint y: 147, distance: 34.8
click at [187, 147] on div "Filling sand (6120)" at bounding box center [209, 153] width 124 height 17
type input "Filling sand (6120)"
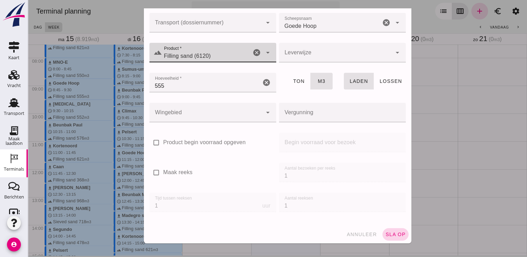
click at [383, 230] on button "sla op" at bounding box center [395, 234] width 26 height 13
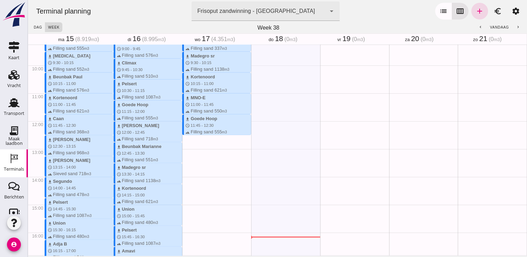
scroll to position [259, 0]
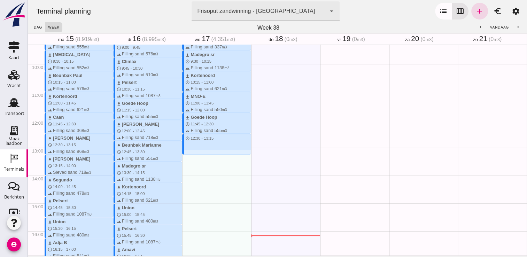
drag, startPoint x: 200, startPoint y: 136, endPoint x: 203, endPoint y: 153, distance: 17.8
click at [203, 153] on div "download Sumus-umbra schedule 7:15 - 8:00 terrain Filling sand 600 m3 download …" at bounding box center [216, 119] width 69 height 669
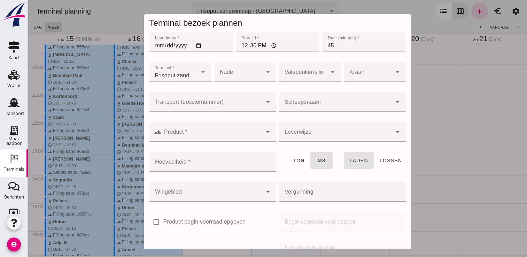
click at [313, 105] on input "Scheepsnaam" at bounding box center [335, 105] width 113 height 8
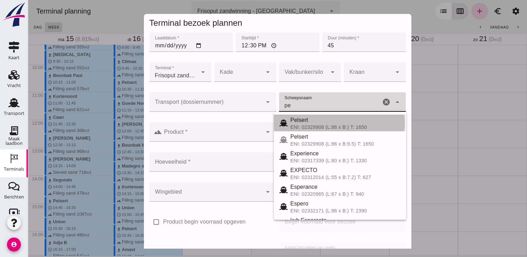
click at [323, 129] on div "ENI: 02329908 (L:86 x B:) T: 1650" at bounding box center [346, 127] width 110 height 6
type input "Pelsert"
type input "1087"
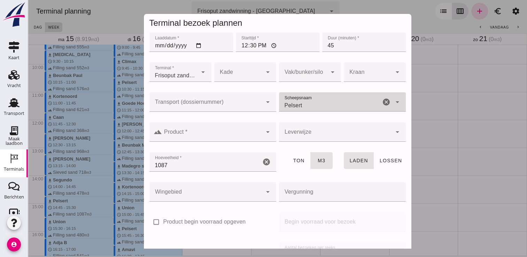
type input "Pelsert"
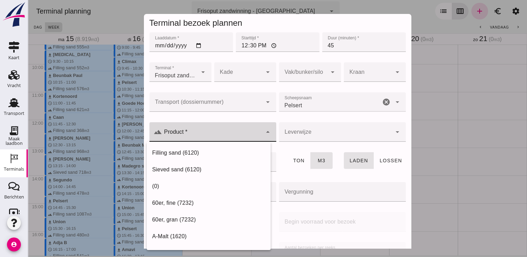
click at [236, 137] on input "Product *" at bounding box center [212, 135] width 100 height 8
click at [221, 155] on div "Filling sand (6120)" at bounding box center [208, 153] width 113 height 8
type input "Filling sand (6120)"
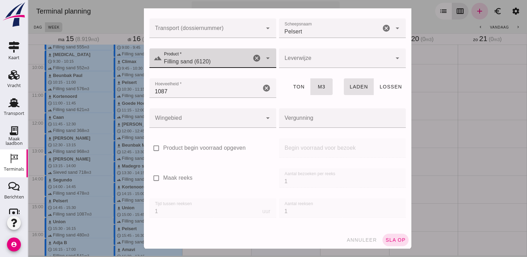
scroll to position [77, 0]
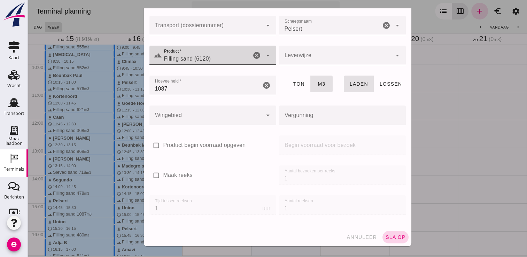
click at [393, 238] on span "sla op" at bounding box center [395, 237] width 21 height 6
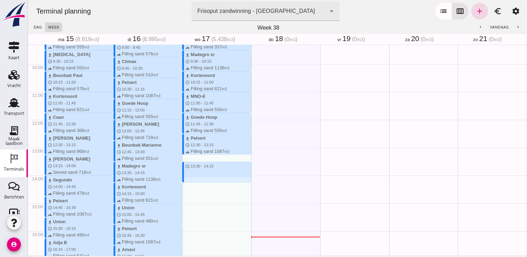
drag, startPoint x: 217, startPoint y: 158, endPoint x: 216, endPoint y: 179, distance: 20.9
click at [216, 179] on div "download Sumus-umbra schedule 7:15 - 8:00 terrain Filling sand 600 m3 download …" at bounding box center [216, 119] width 69 height 669
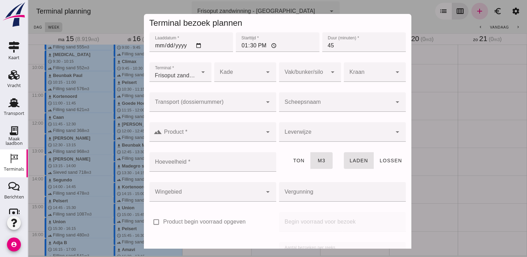
scroll to position [79, 0]
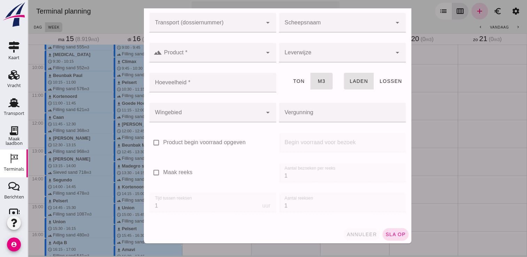
click at [360, 239] on button "annuleer" at bounding box center [361, 234] width 36 height 13
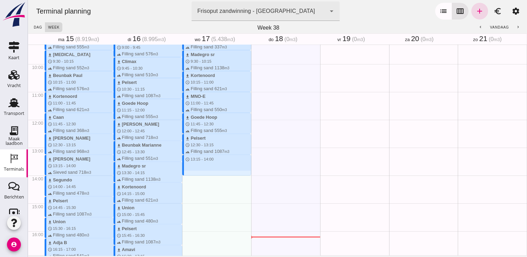
drag, startPoint x: 194, startPoint y: 156, endPoint x: 196, endPoint y: 177, distance: 20.7
click at [196, 177] on div "download Sumus-umbra schedule 7:15 - 8:00 terrain Filling sand 600 m3 download …" at bounding box center [216, 119] width 69 height 669
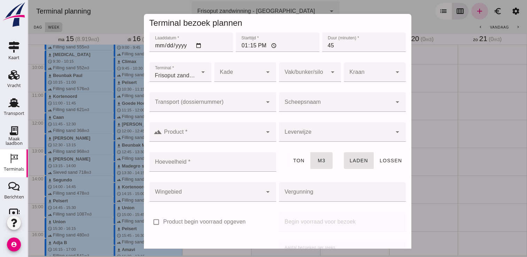
click at [309, 111] on div at bounding box center [335, 102] width 113 height 20
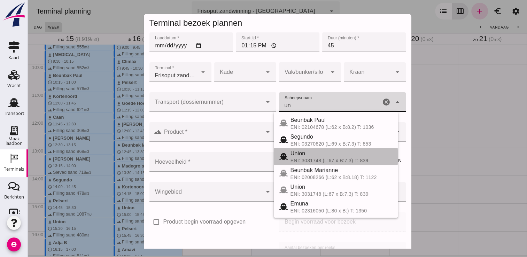
click at [314, 164] on div "Union ENI: 3031748 (L:67 x B:7.3) T: 839" at bounding box center [336, 156] width 124 height 17
type input "Union"
type input "480"
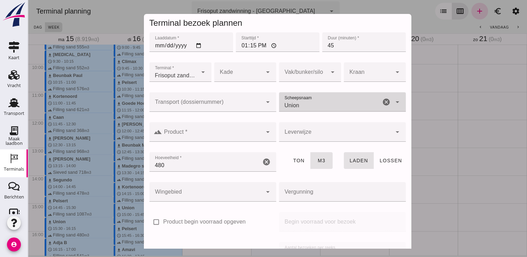
type input "Union"
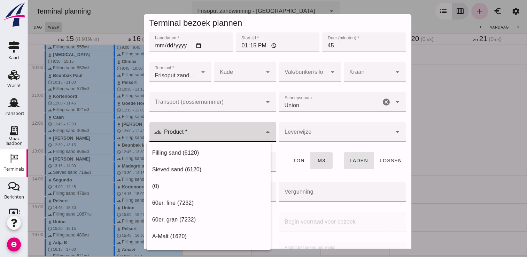
click at [239, 138] on input "Product *" at bounding box center [212, 135] width 100 height 8
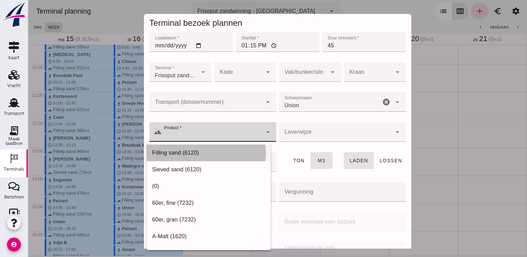
click at [234, 152] on div "Filling sand (6120)" at bounding box center [208, 153] width 113 height 8
type input "Filling sand (6120)"
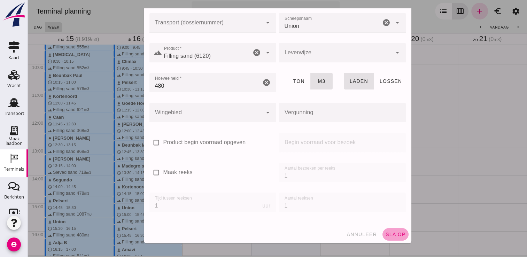
click at [388, 232] on span "sla op" at bounding box center [395, 235] width 21 height 6
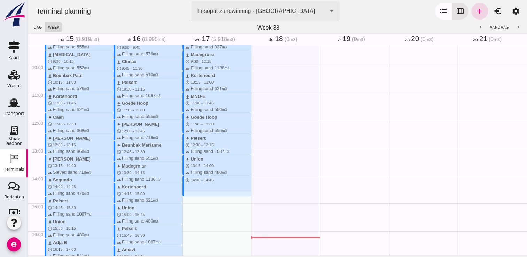
drag, startPoint x: 209, startPoint y: 178, endPoint x: 210, endPoint y: 194, distance: 16.8
click at [210, 194] on div "download Sumus-umbra schedule 7:15 - 8:00 terrain Filling sand 600 m3 download …" at bounding box center [216, 119] width 69 height 669
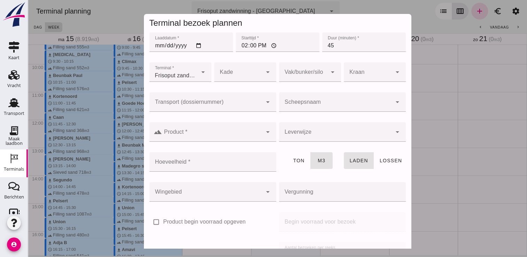
click at [290, 106] on input "Scheepsnaam" at bounding box center [335, 105] width 113 height 8
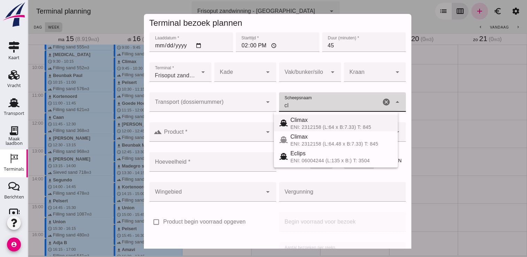
click at [301, 124] on div "ENI: 2312158 (L:64 x B:7.33) T: 845" at bounding box center [342, 127] width 102 height 6
type input "Climax"
type input "510"
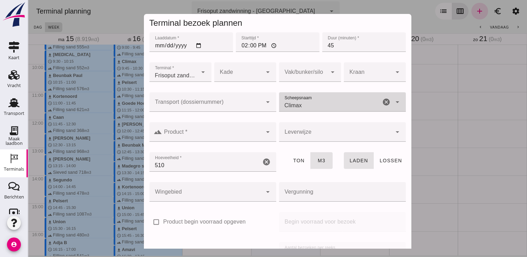
type input "Climax"
click at [227, 136] on input "Product *" at bounding box center [212, 135] width 100 height 8
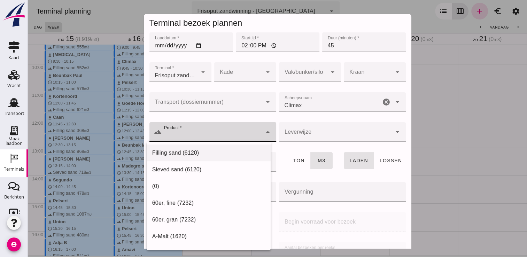
click at [200, 150] on div "Filling sand (6120)" at bounding box center [208, 153] width 113 height 8
type input "Filling sand (6120)"
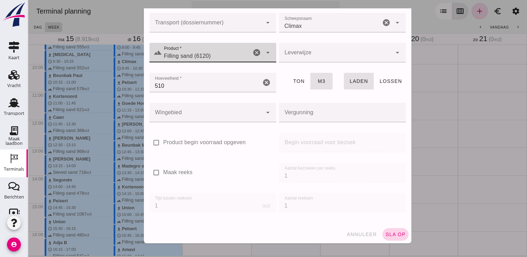
click at [385, 233] on span "sla op" at bounding box center [395, 235] width 21 height 6
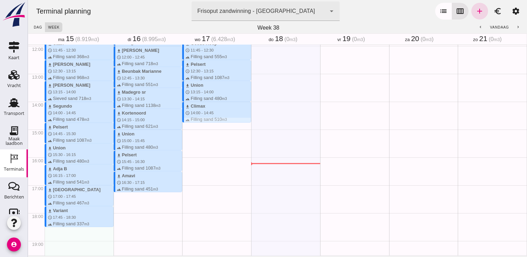
scroll to position [333, 0]
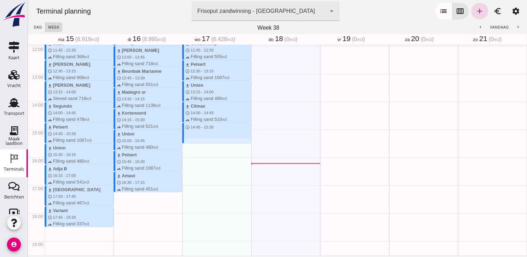
drag, startPoint x: 197, startPoint y: 123, endPoint x: 199, endPoint y: 141, distance: 18.2
click at [199, 141] on div "download Sumus-umbra schedule 7:15 - 8:00 terrain Filling sand 600 m3 download …" at bounding box center [216, 46] width 69 height 669
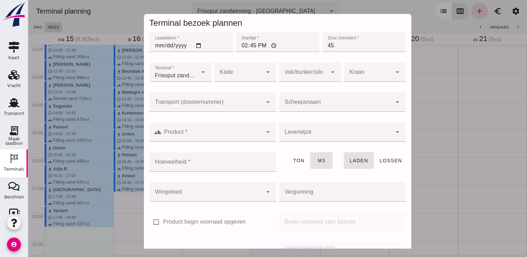
click at [296, 107] on input "Scheepsnaam" at bounding box center [335, 105] width 113 height 8
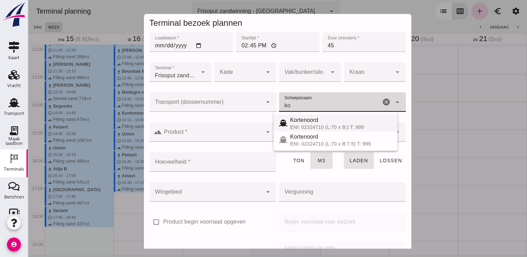
click at [302, 125] on div "ENI: 02324710 (L:70 x B:) T: 999" at bounding box center [341, 127] width 102 height 6
type input "Kortenoord"
type input "621"
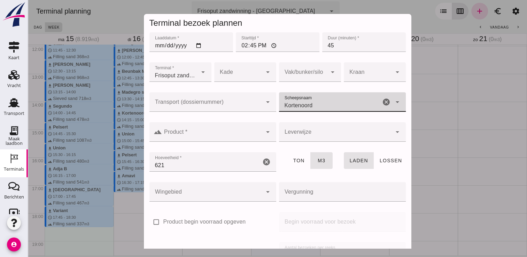
type input "Kortenoord"
click at [244, 132] on input "Product *" at bounding box center [212, 135] width 100 height 8
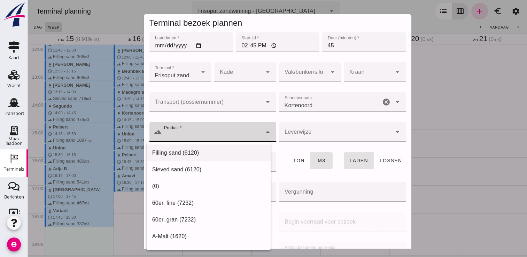
click at [217, 149] on div "Filling sand (6120)" at bounding box center [208, 153] width 113 height 8
type input "Filling sand (6120)"
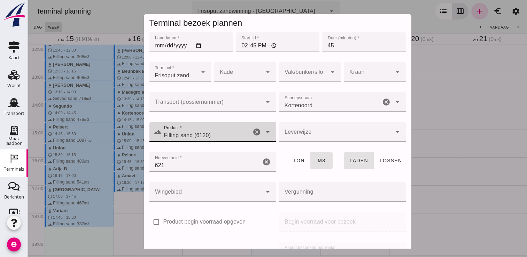
scroll to position [79, 0]
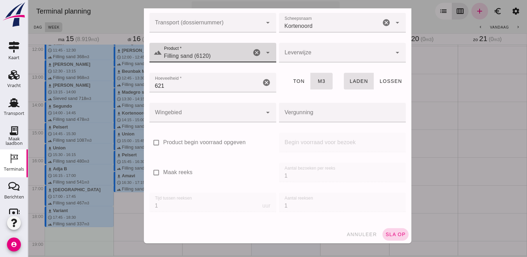
click at [389, 238] on button "sla op" at bounding box center [395, 234] width 26 height 13
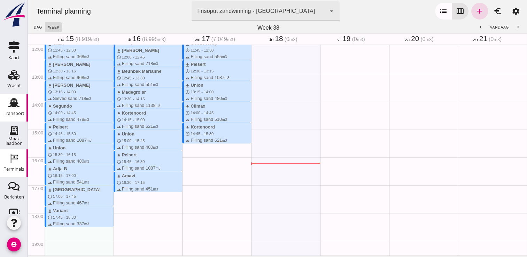
click at [7, 112] on div "Transport" at bounding box center [14, 113] width 21 height 5
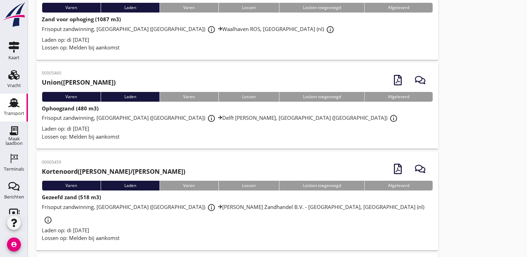
scroll to position [2495, 0]
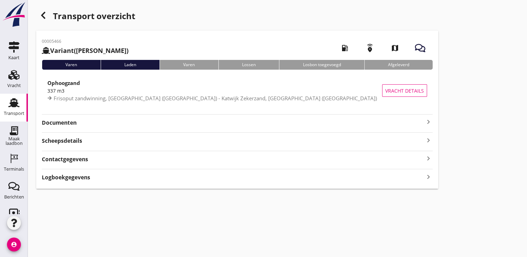
click at [396, 123] on strong "Documenten" at bounding box center [233, 123] width 382 height 8
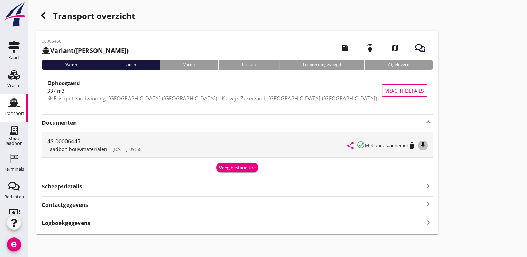
click at [425, 144] on icon "file_download" at bounding box center [423, 145] width 8 height 8
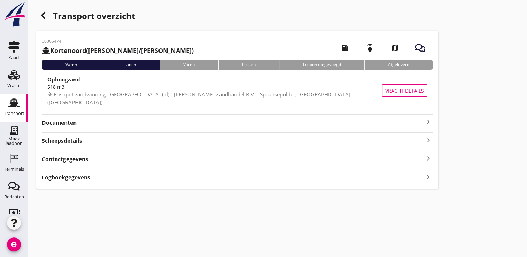
click at [426, 126] on icon "keyboard_arrow_right" at bounding box center [428, 122] width 8 height 8
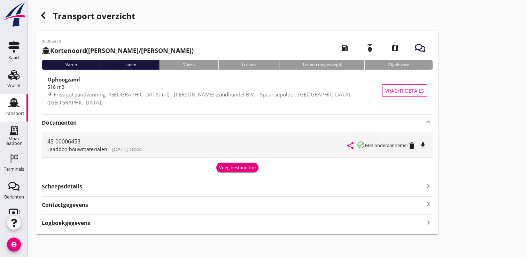
click at [426, 140] on div "share check_circle_outline Met onderaannemer delete file_download" at bounding box center [387, 144] width 79 height 25
click at [426, 142] on icon "file_download" at bounding box center [423, 145] width 8 height 8
